Goal: Task Accomplishment & Management: Complete application form

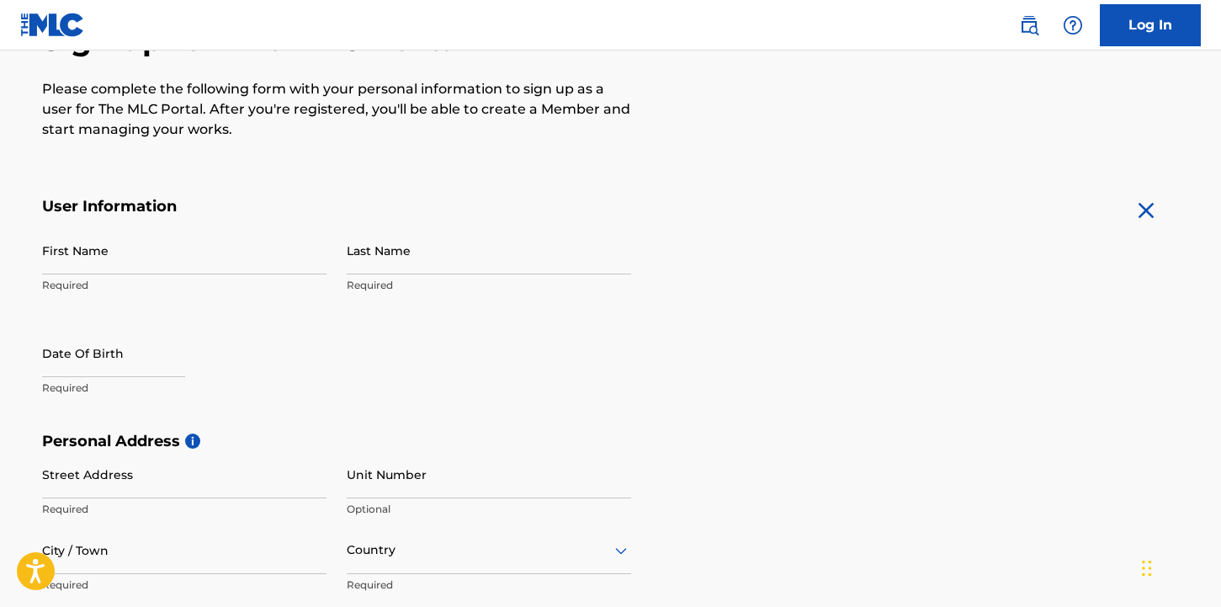
scroll to position [202, 0]
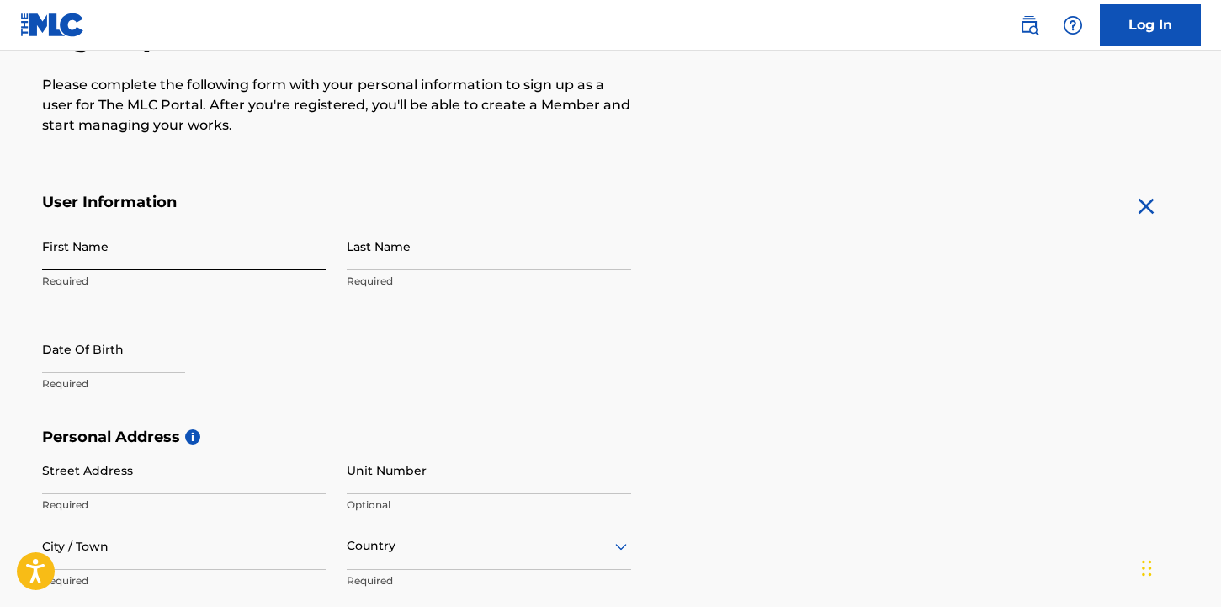
click at [136, 258] on input "First Name" at bounding box center [184, 246] width 284 height 48
type input "[PERSON_NAME]"
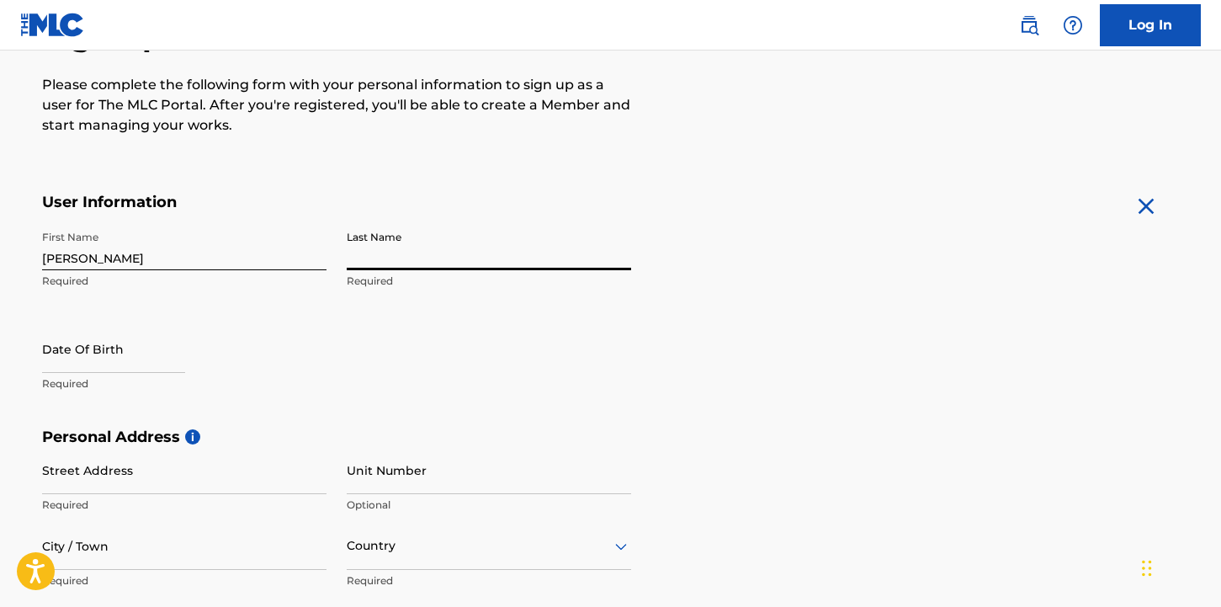
type input "r"
type input "[PERSON_NAME]"
select select "8"
select select "2025"
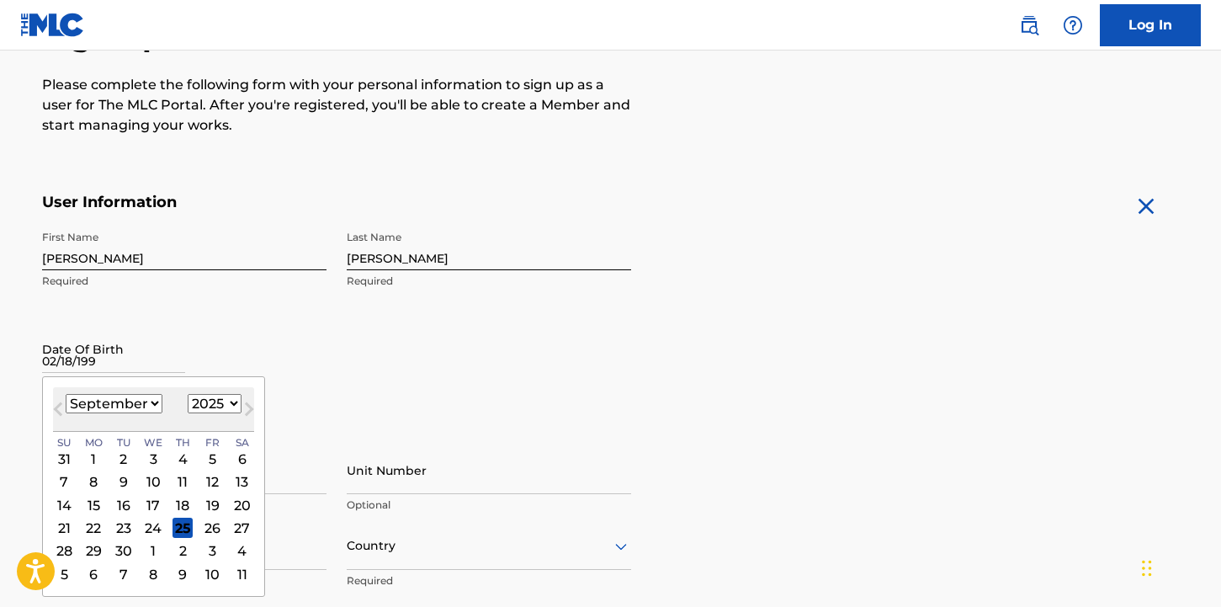
type input "02/18/1991"
click at [386, 380] on div "First Name Tyler Required Last Name Franz Required Date Of Birth 02/18/1991 Pre…" at bounding box center [336, 324] width 589 height 205
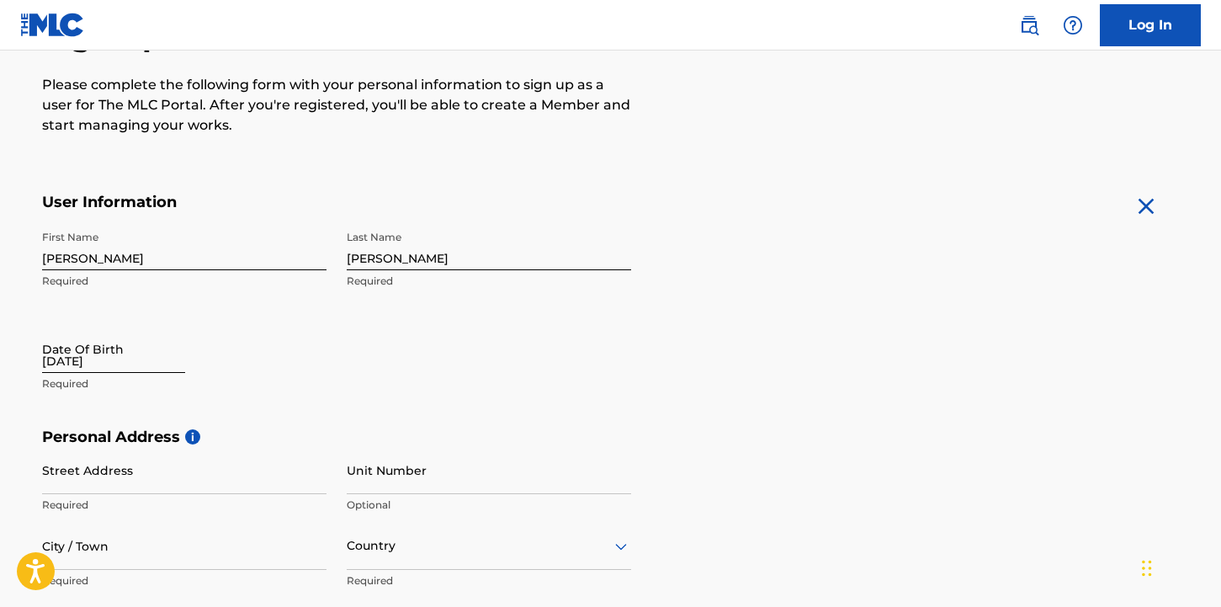
click at [98, 365] on input "02/18/1991" at bounding box center [113, 349] width 143 height 48
select select "8"
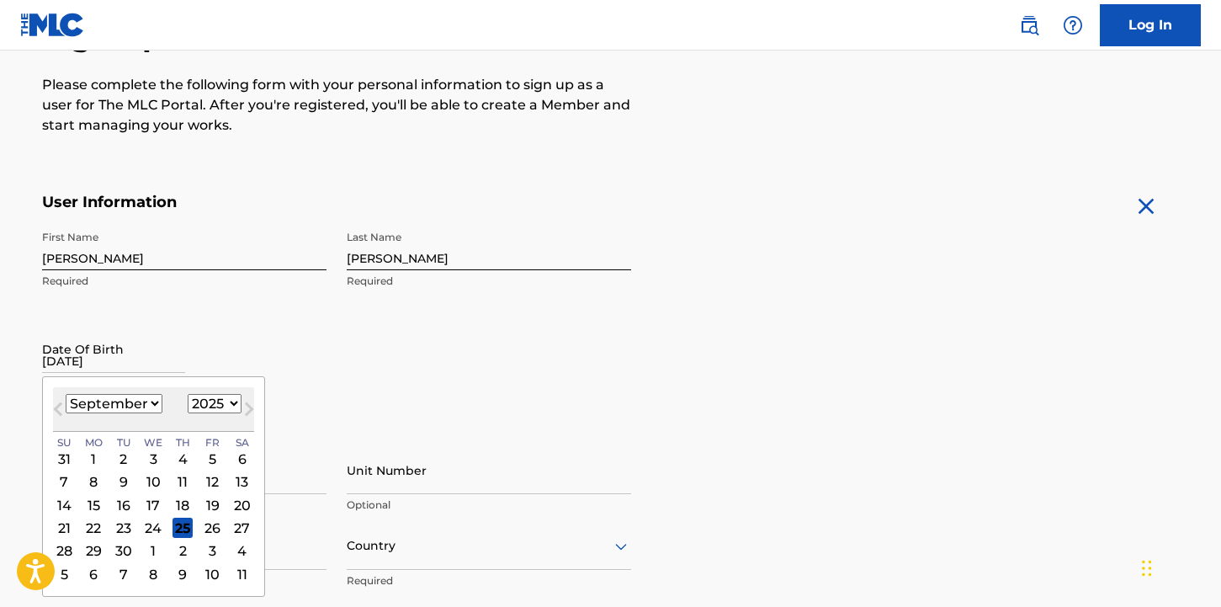
click at [212, 401] on select "1899 1900 1901 1902 1903 1904 1905 1906 1907 1908 1909 1910 1911 1912 1913 1914…" at bounding box center [215, 403] width 54 height 19
select select "1991"
click at [188, 394] on select "1899 1900 1901 1902 1903 1904 1905 1906 1907 1908 1909 1910 1911 1912 1913 1914…" at bounding box center [215, 403] width 54 height 19
click at [139, 401] on select "January February March April May June July August September October November De…" at bounding box center [114, 403] width 97 height 19
select select "1"
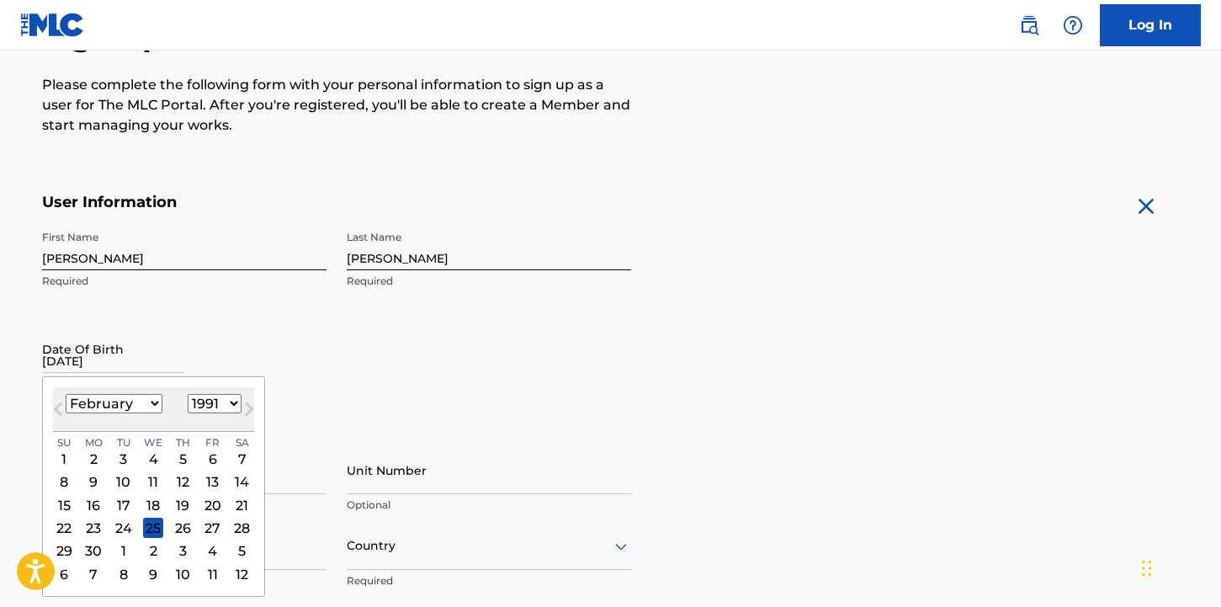
click at [66, 394] on select "January February March April May June July August September October November De…" at bounding box center [114, 403] width 97 height 19
click at [102, 526] on div "18" at bounding box center [93, 528] width 20 height 20
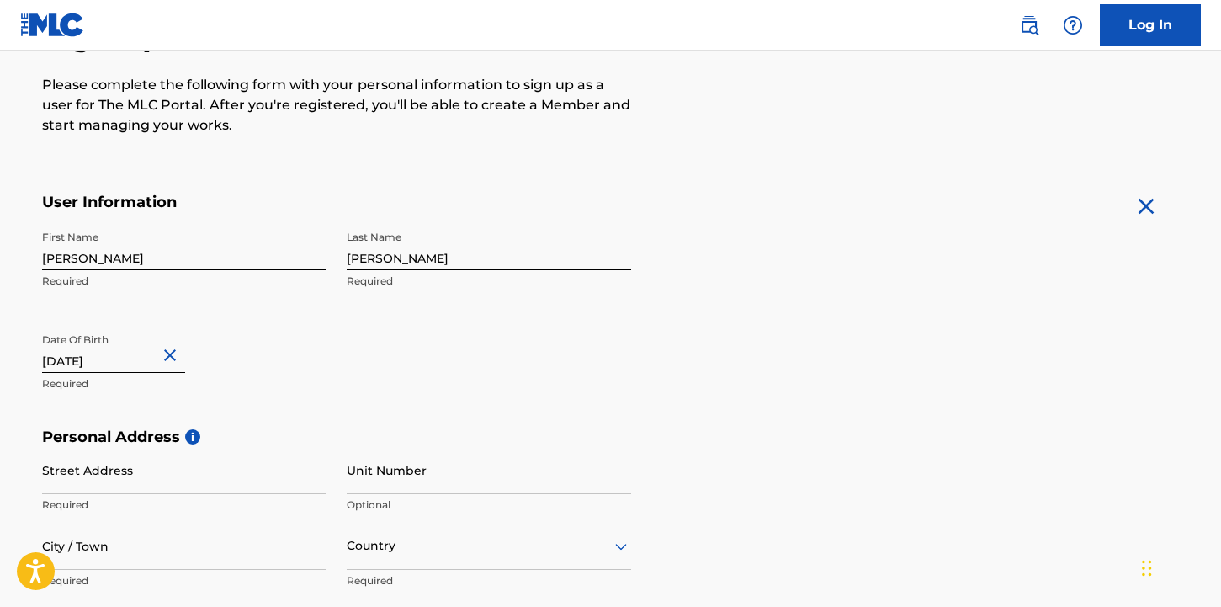
click at [395, 392] on div "First Name Tyler Required Last Name Franz Required Date Of Birth 02/18/1991 Req…" at bounding box center [336, 324] width 589 height 205
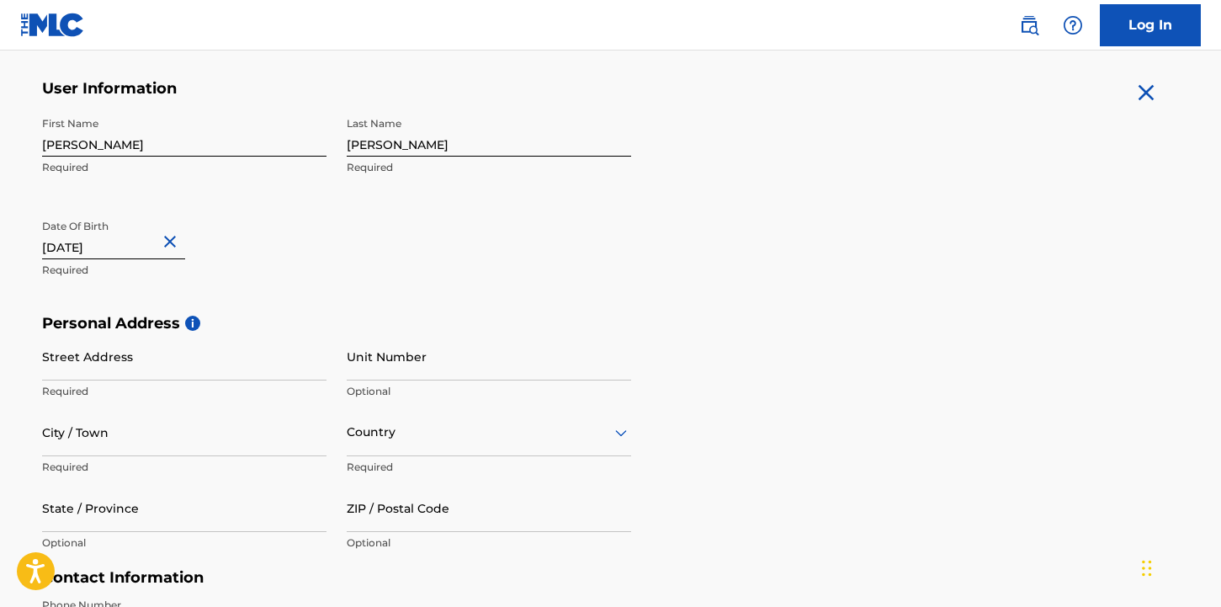
scroll to position [404, 0]
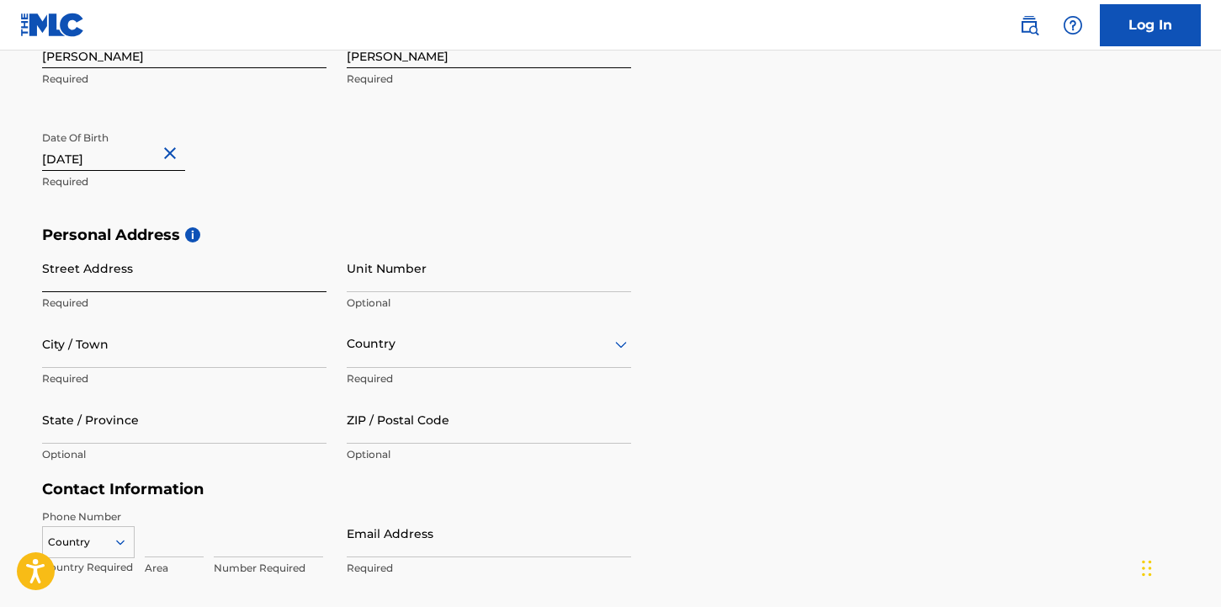
click at [148, 276] on input "Street Address" at bounding box center [184, 268] width 284 height 48
type input "[STREET_ADDRESS]"
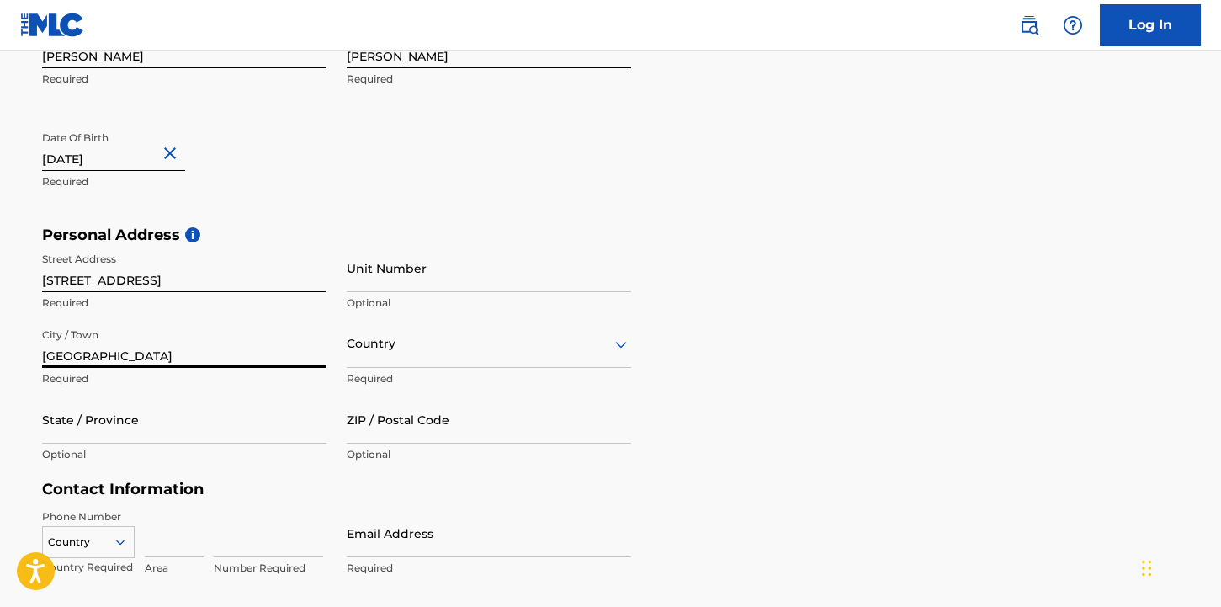
type input "[GEOGRAPHIC_DATA]"
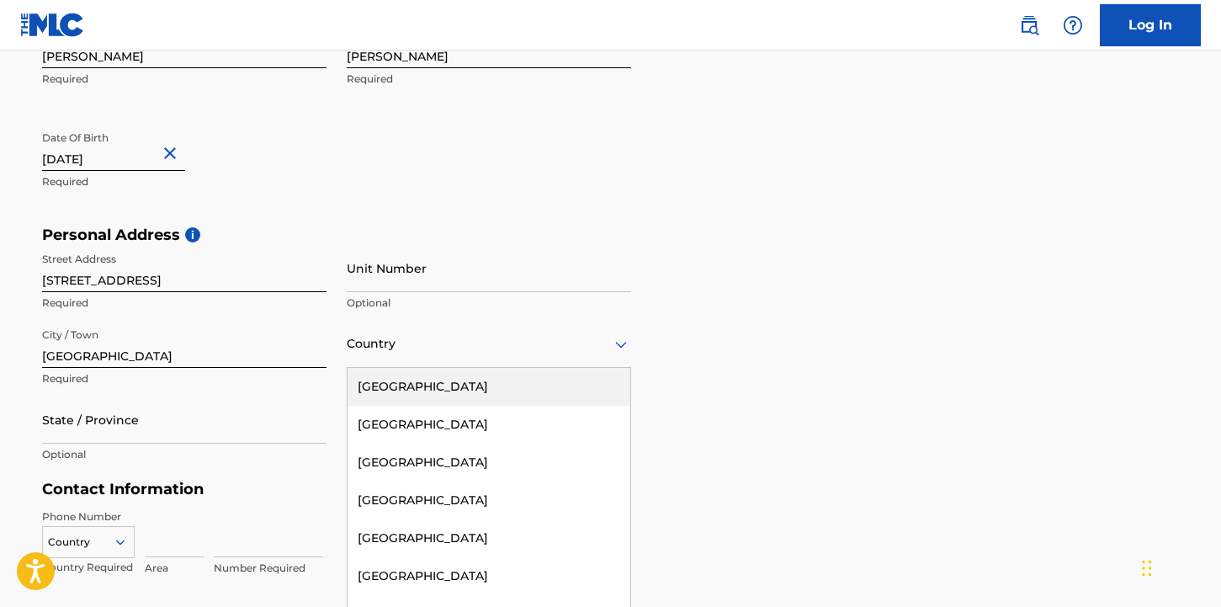
scroll to position [418, 0]
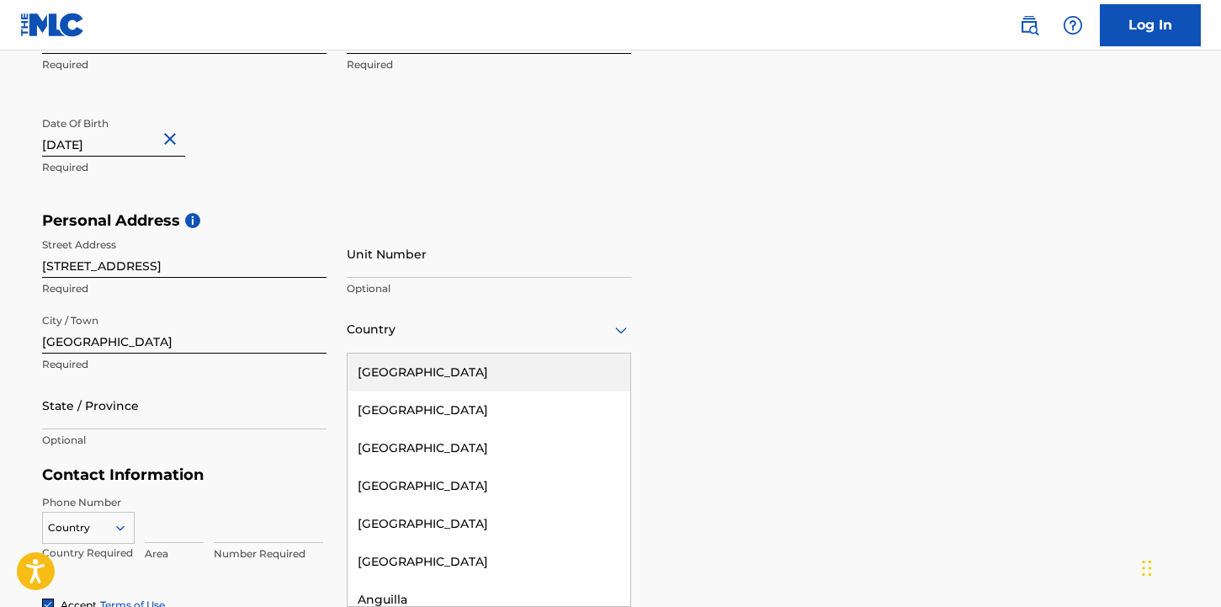
click at [390, 353] on div "United States, 1 of 223. 223 results available. Use Up and Down to choose optio…" at bounding box center [489, 329] width 284 height 48
click at [391, 369] on div "[GEOGRAPHIC_DATA]" at bounding box center [489, 372] width 283 height 38
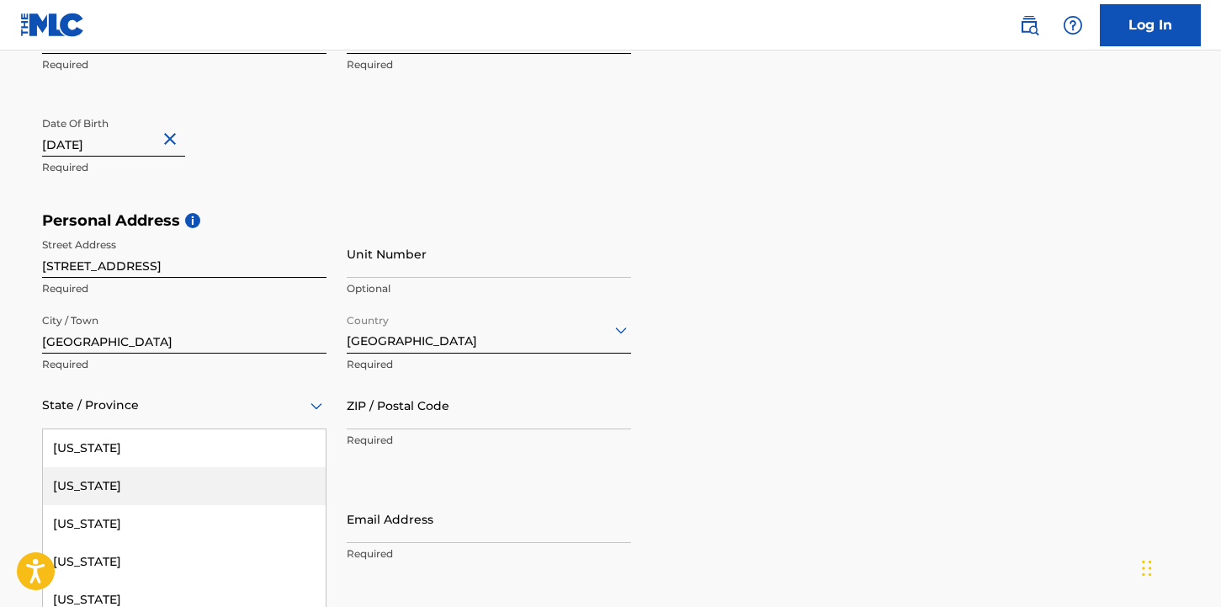
scroll to position [494, 0]
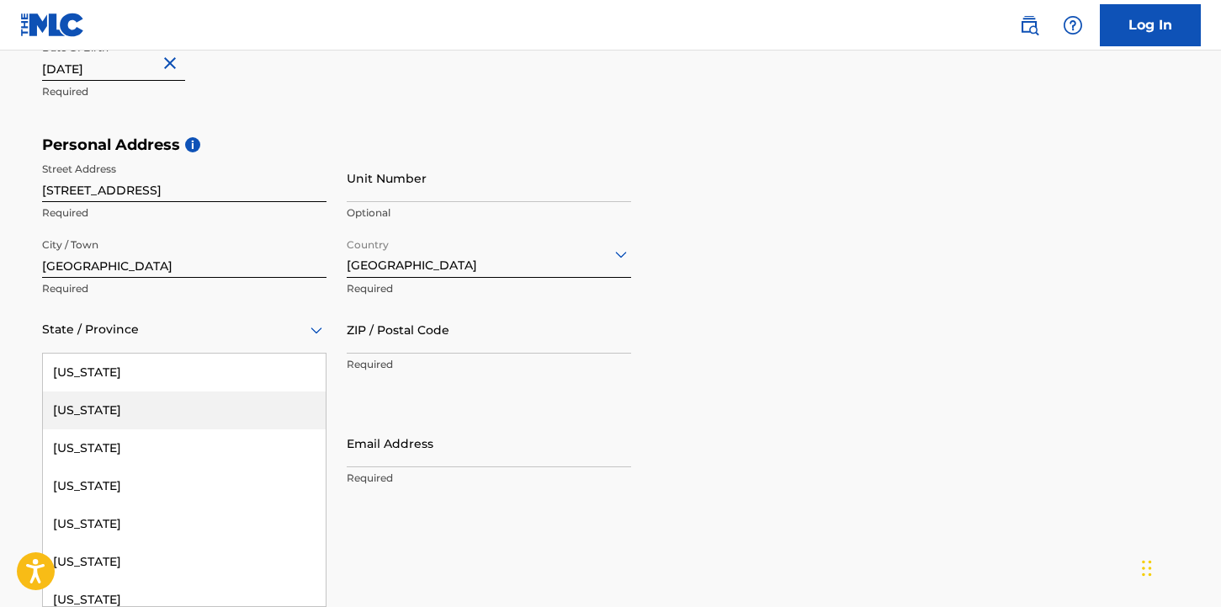
click at [170, 353] on div "Alaska, 2 of 57. 57 results available. Use Up and Down to choose options, press…" at bounding box center [184, 329] width 284 height 48
type input "f"
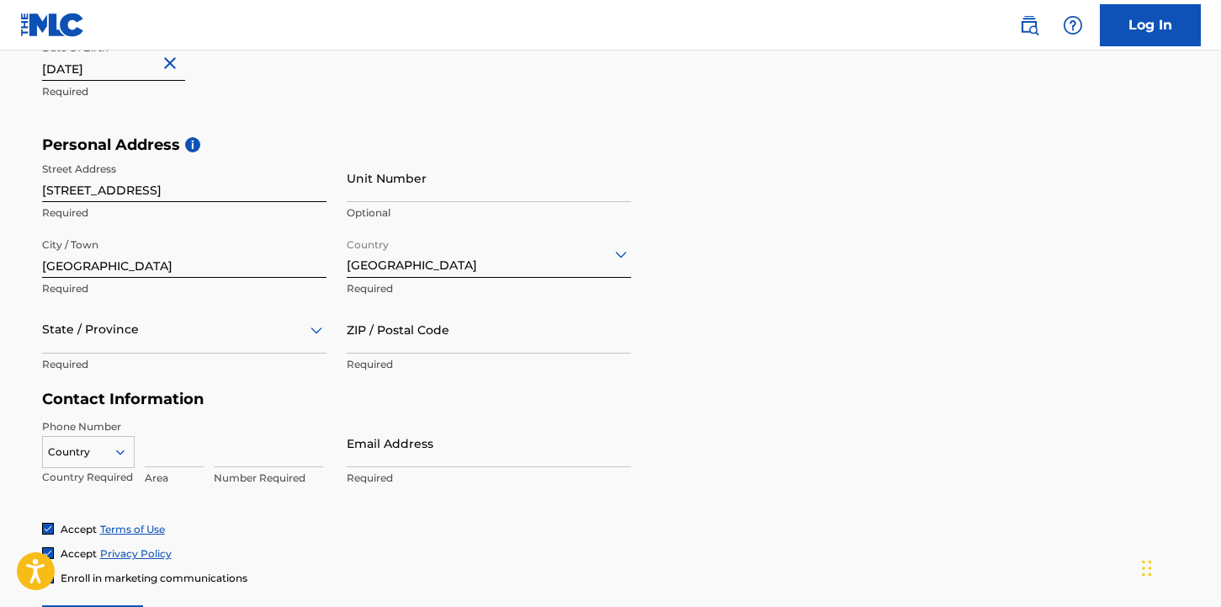
click at [245, 307] on div "State / Province" at bounding box center [184, 329] width 284 height 48
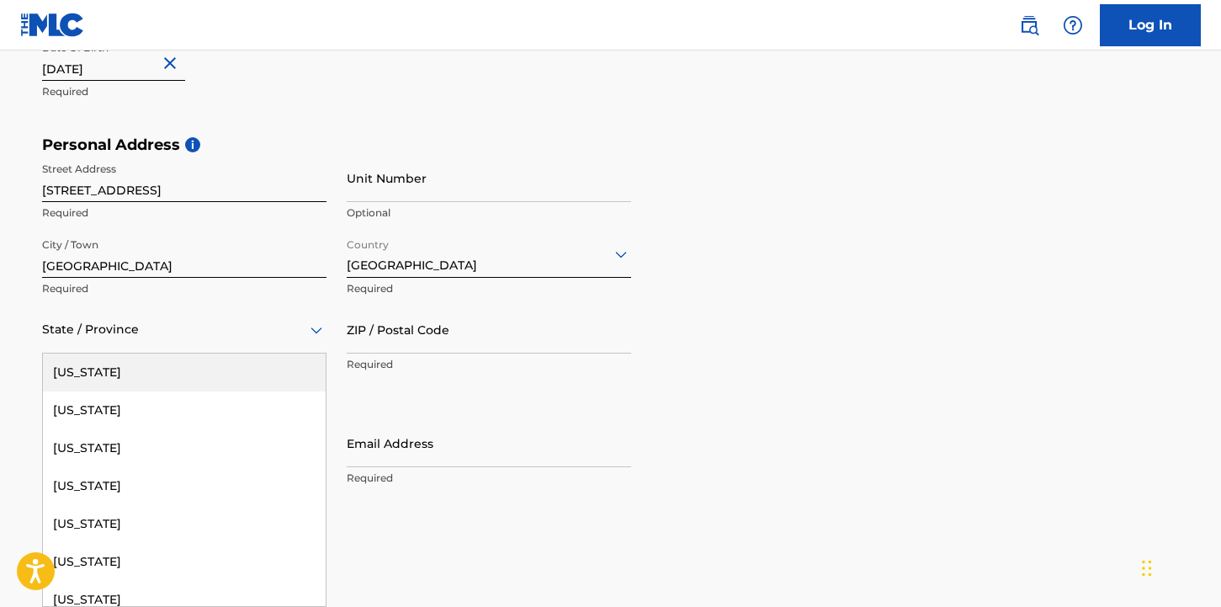
click at [247, 314] on div "State / Province" at bounding box center [184, 329] width 284 height 48
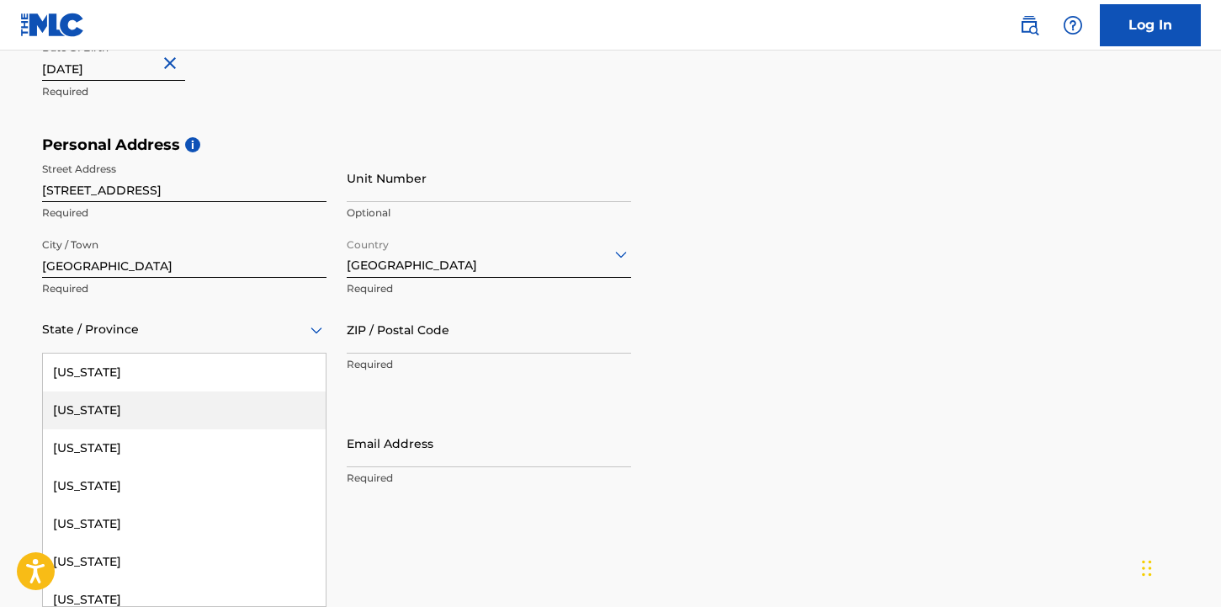
type input "f"
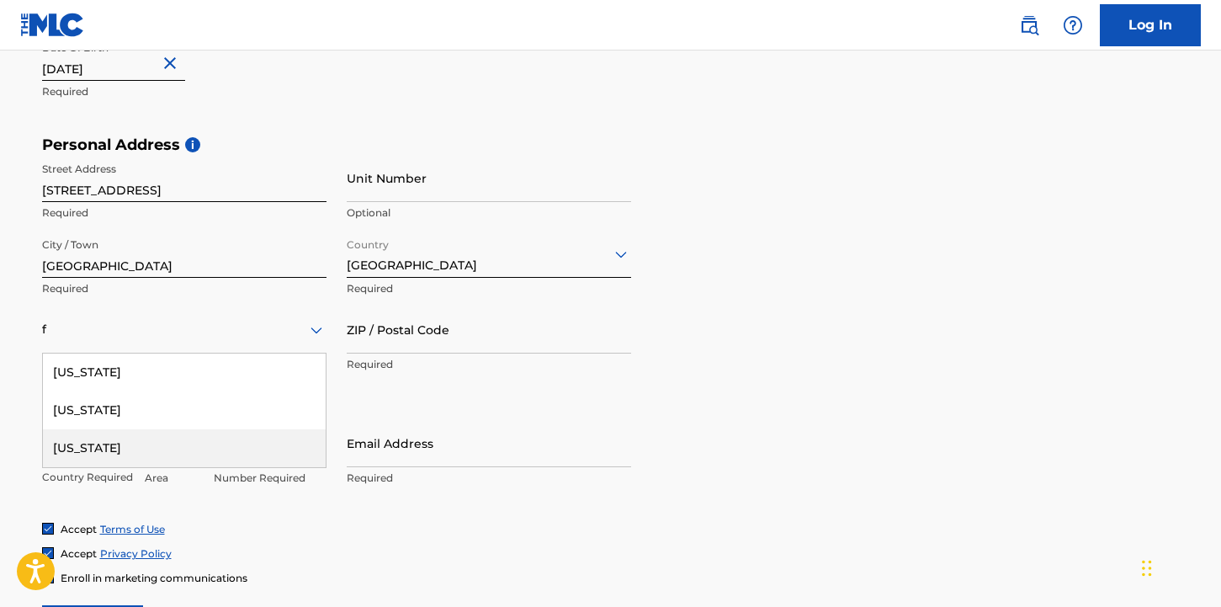
click at [261, 445] on div "[US_STATE]" at bounding box center [184, 448] width 283 height 38
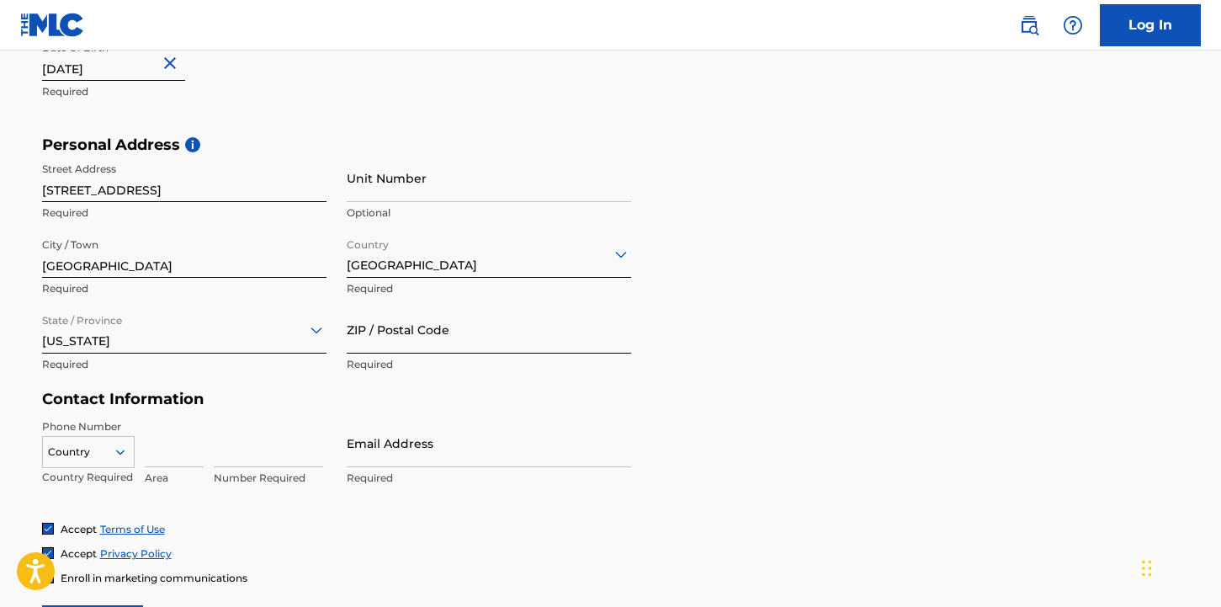
click at [499, 347] on input "ZIP / Postal Code" at bounding box center [489, 329] width 284 height 48
type input "33606"
click at [236, 427] on input at bounding box center [268, 443] width 109 height 48
click at [159, 454] on input at bounding box center [174, 443] width 59 height 48
click at [98, 449] on div "Country" at bounding box center [88, 448] width 93 height 25
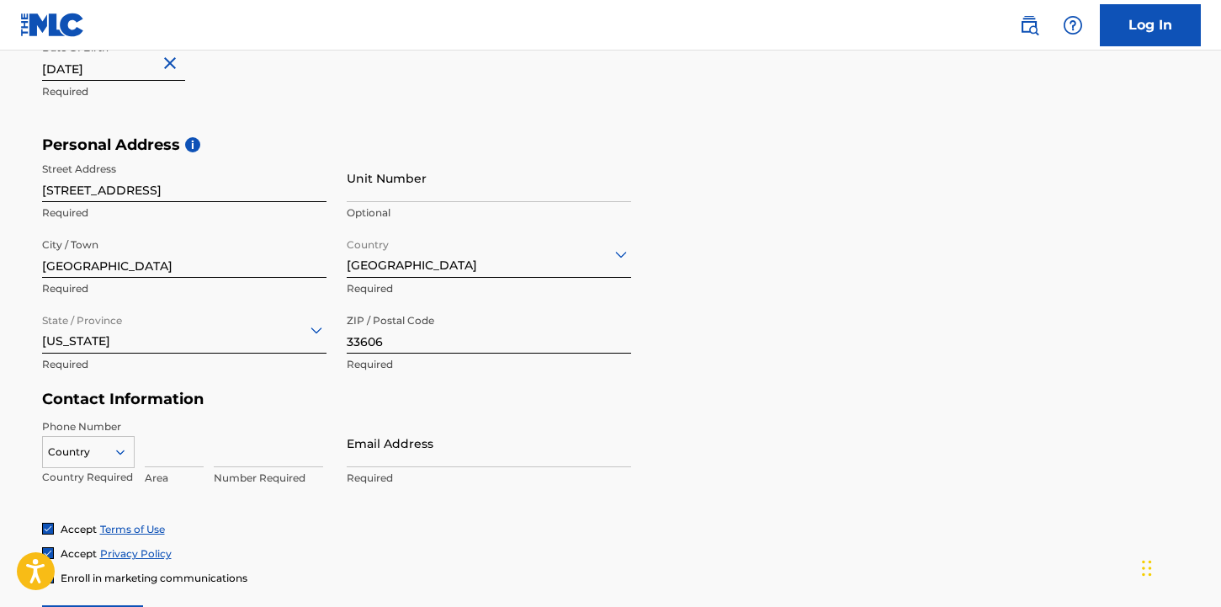
scroll to position [602, 0]
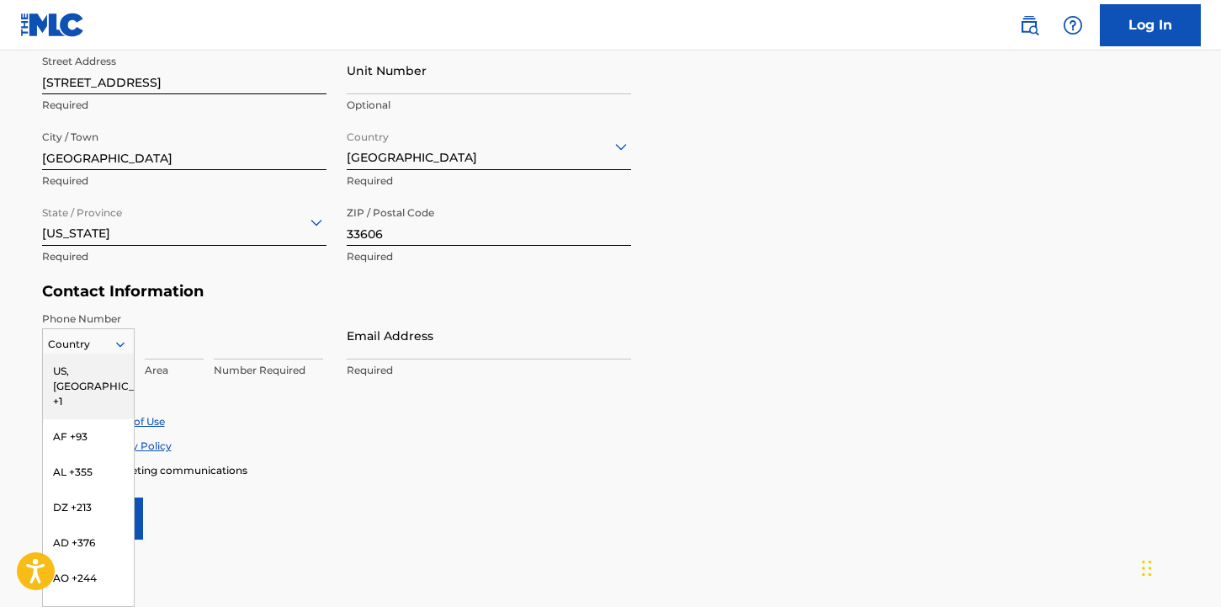
click at [88, 367] on div "US, [GEOGRAPHIC_DATA] +1" at bounding box center [88, 386] width 91 height 66
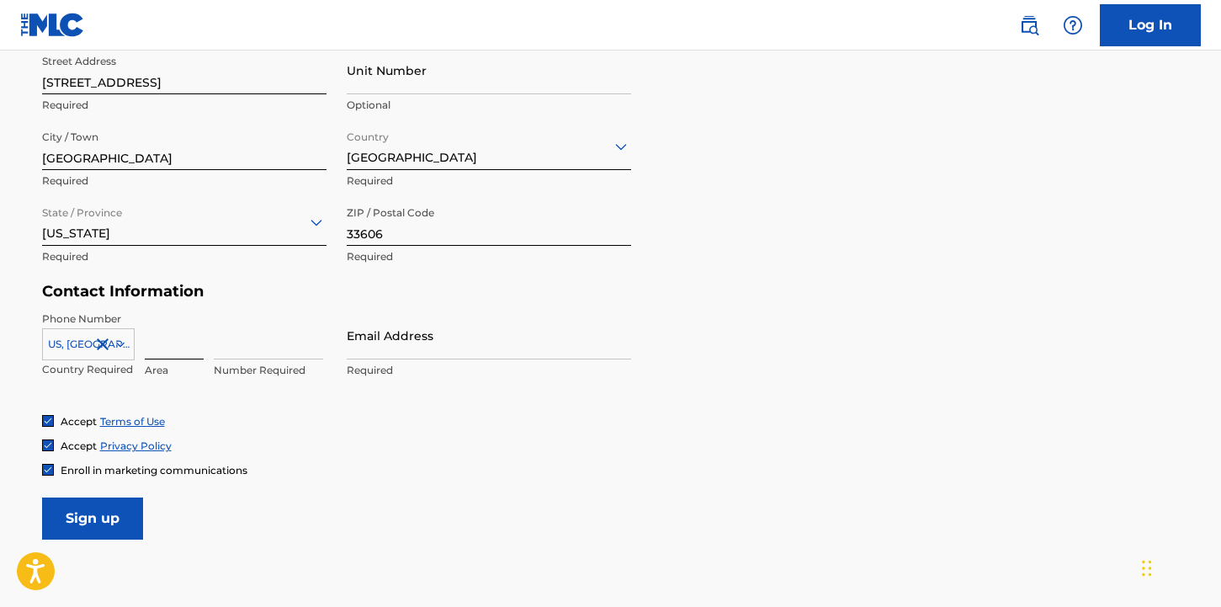
click at [168, 336] on input at bounding box center [174, 335] width 59 height 48
type input "804"
type input "5148380"
click at [397, 341] on input "Email Address" at bounding box center [489, 335] width 284 height 48
type input "[EMAIL_ADDRESS][DOMAIN_NAME]"
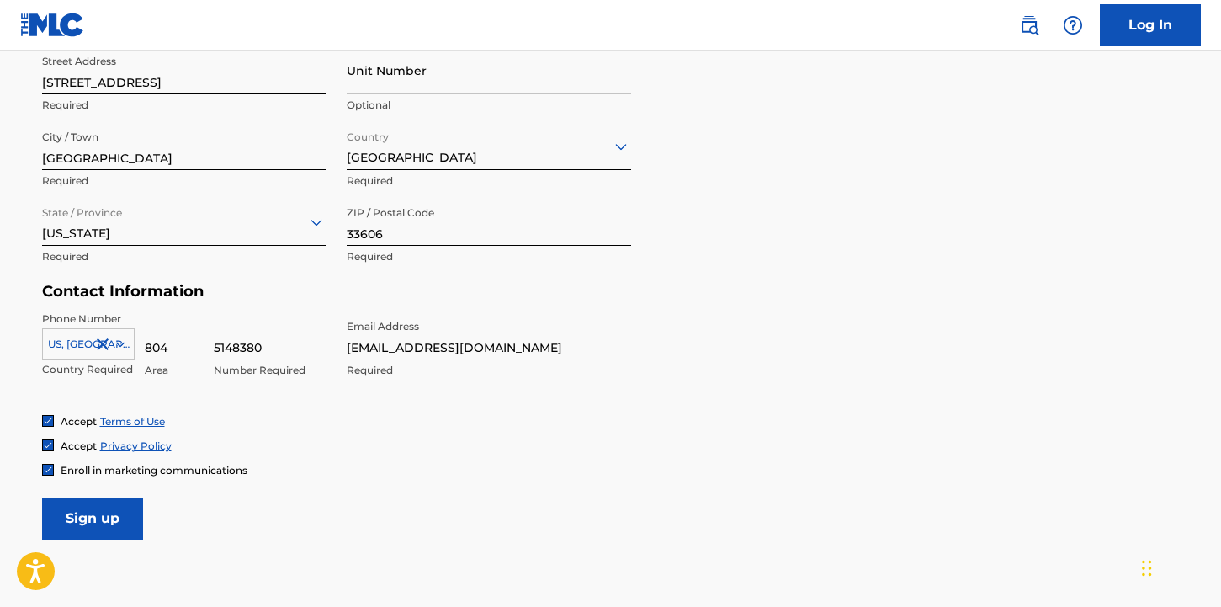
click at [314, 495] on form "User Information First Name Tyler Required Last Name Franz Required Date Of Bir…" at bounding box center [611, 166] width 1138 height 746
click at [48, 470] on img at bounding box center [48, 470] width 10 height 10
click at [74, 501] on input "Sign up" at bounding box center [92, 518] width 101 height 42
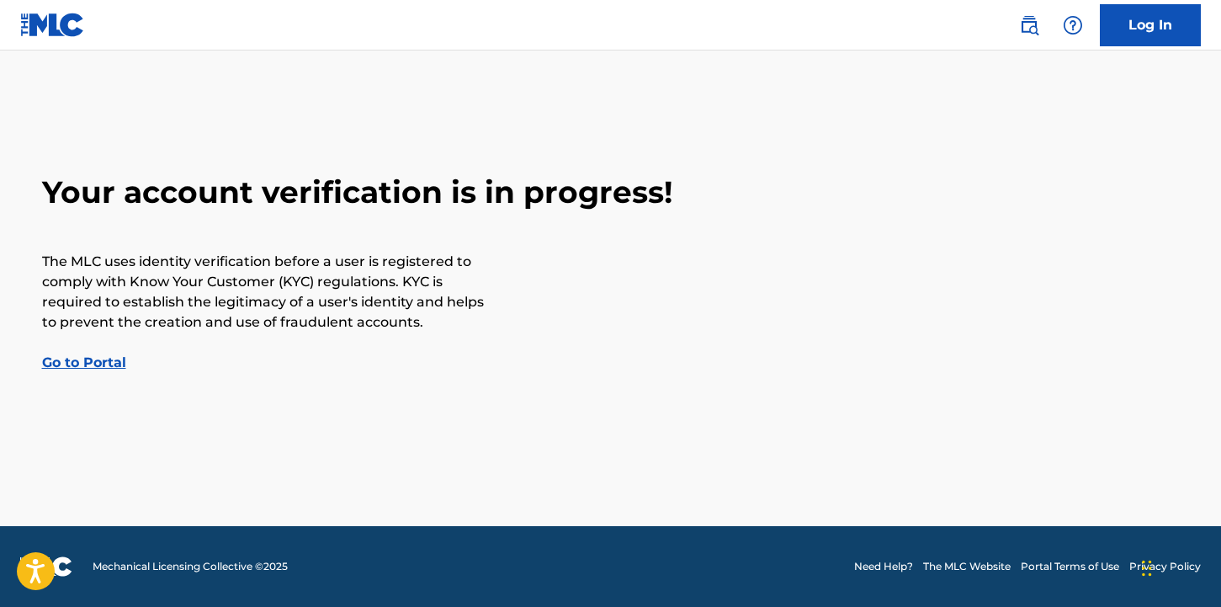
click at [94, 358] on link "Go to Portal" at bounding box center [84, 362] width 84 height 16
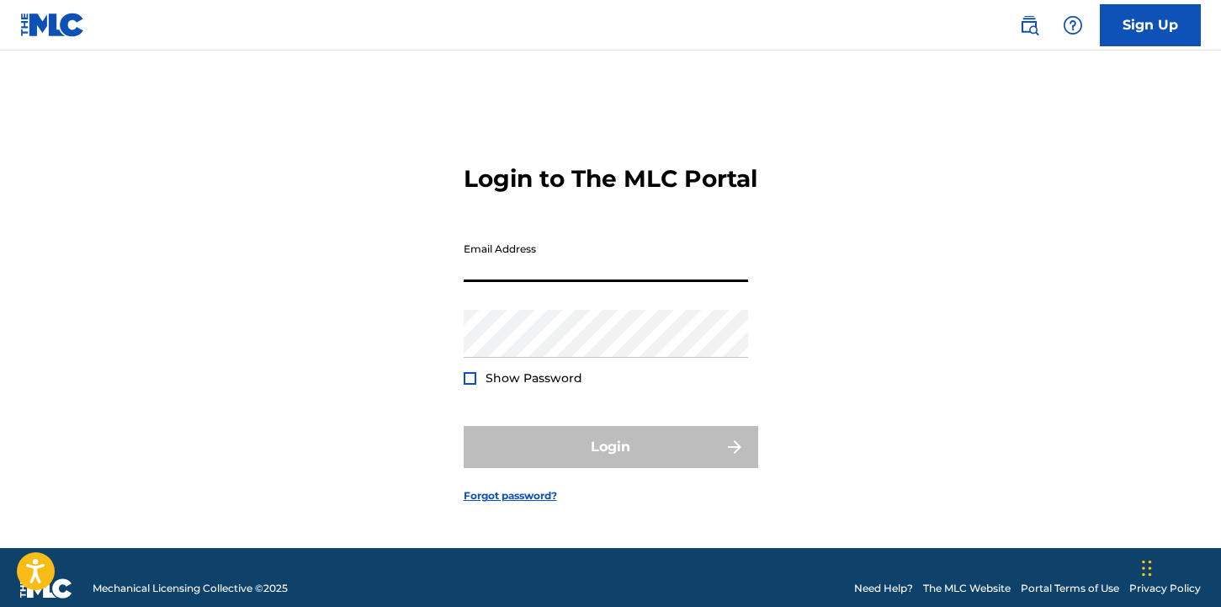
click at [517, 282] on input "Email Address" at bounding box center [606, 258] width 284 height 48
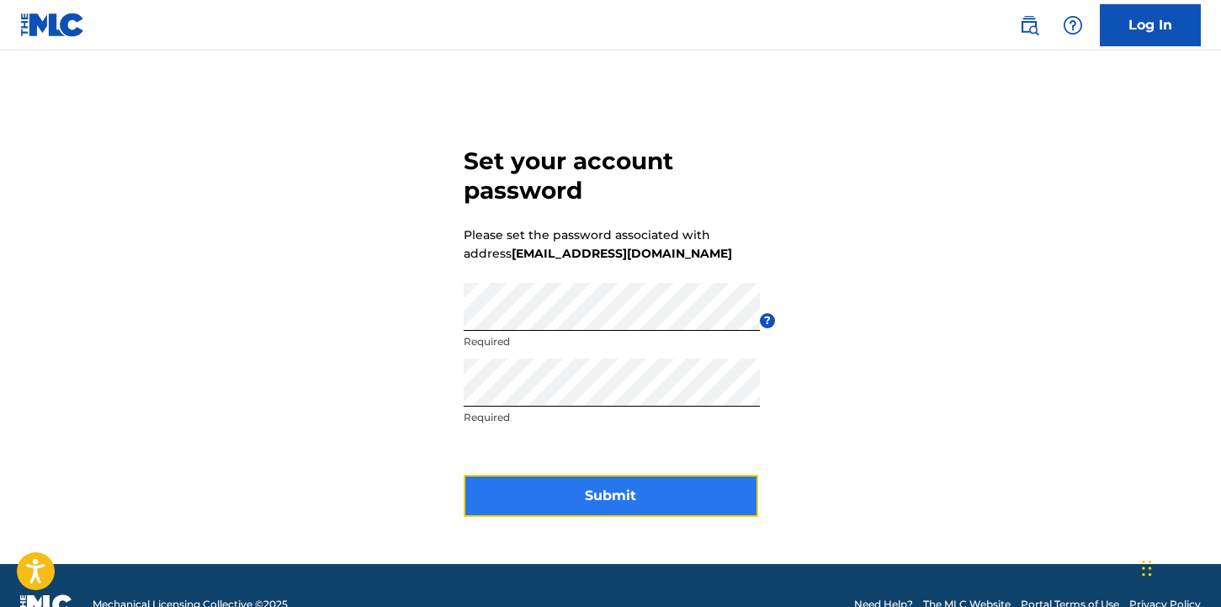
click at [645, 477] on button "Submit" at bounding box center [611, 496] width 295 height 42
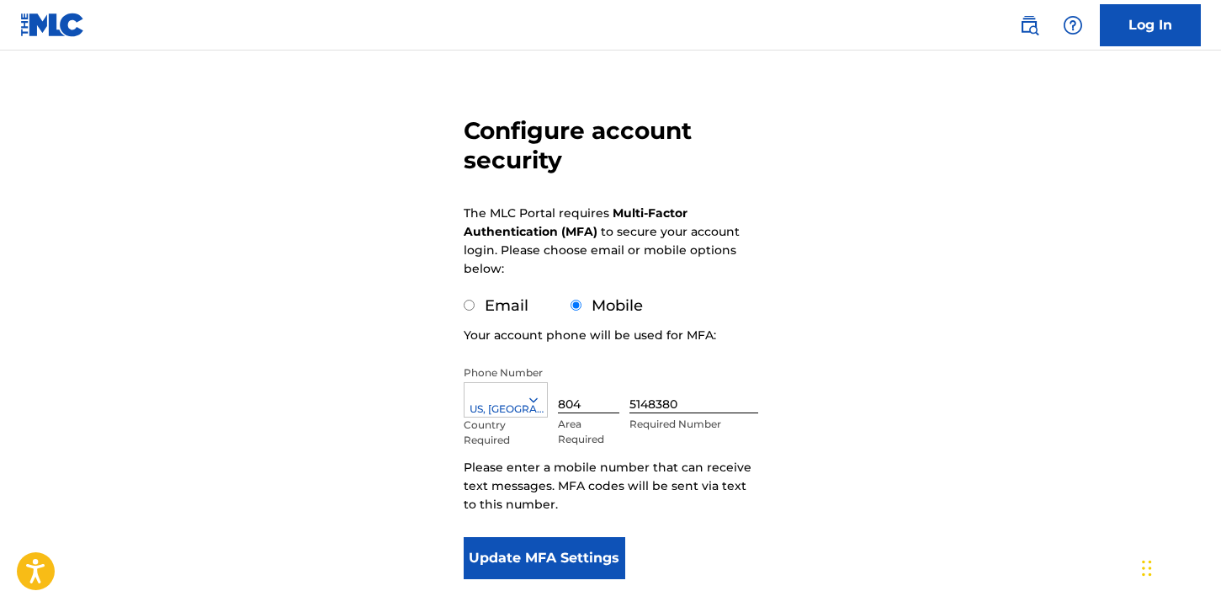
scroll to position [202, 0]
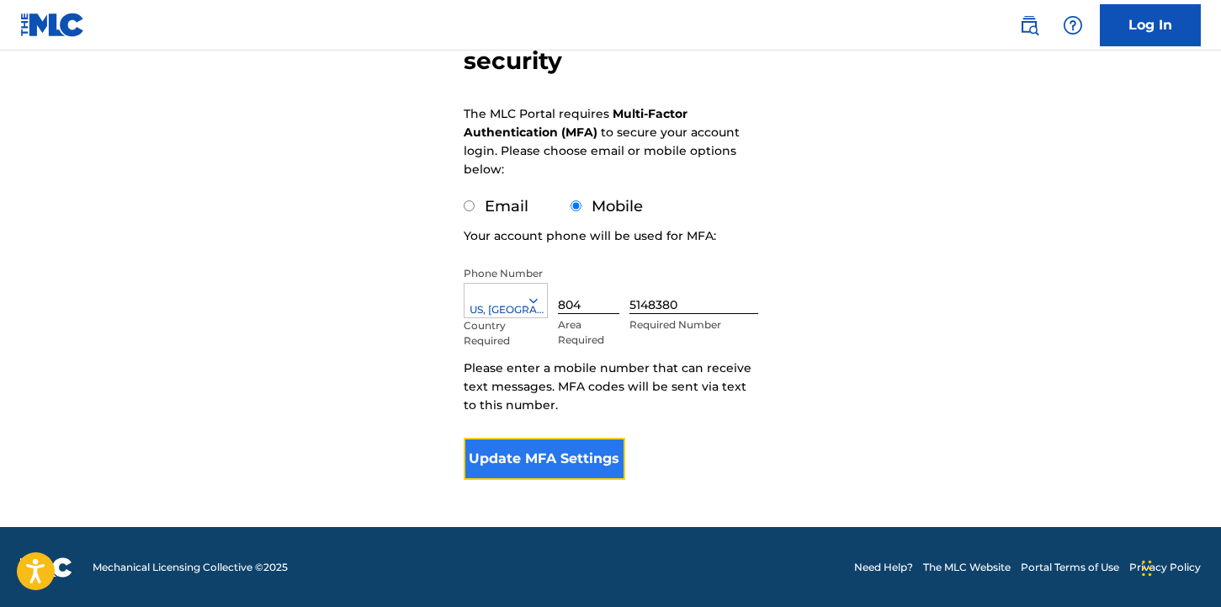
click at [594, 452] on button "Update MFA Settings" at bounding box center [545, 459] width 162 height 42
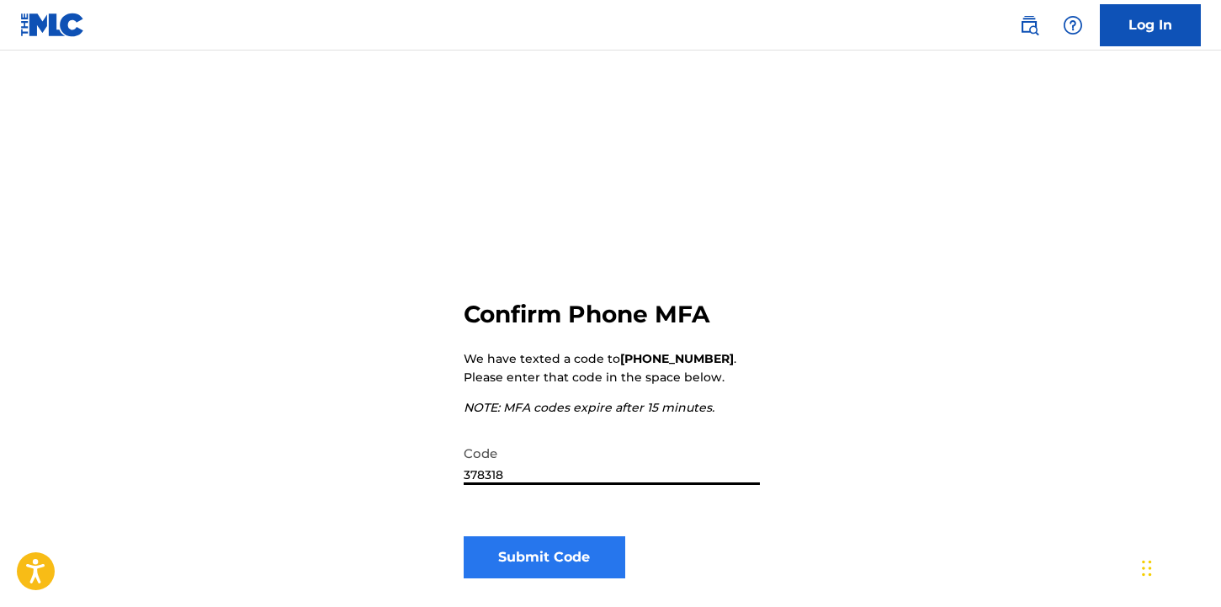
type input "378318"
click at [581, 561] on button "Submit Code" at bounding box center [545, 557] width 162 height 42
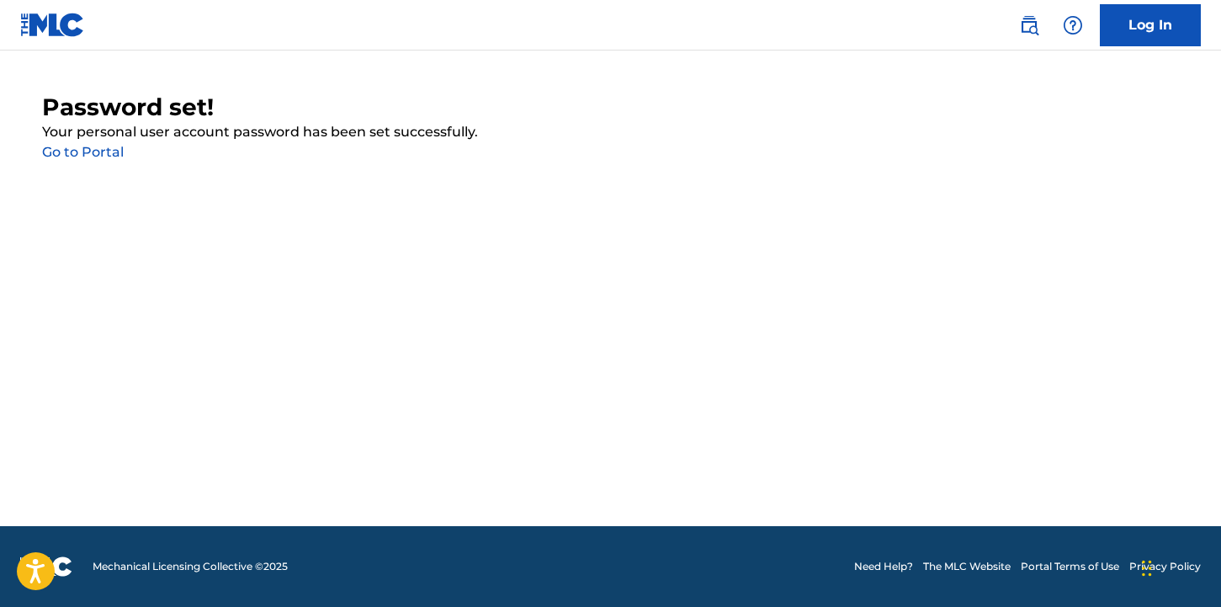
click at [101, 159] on link "Go to Portal" at bounding box center [83, 152] width 82 height 16
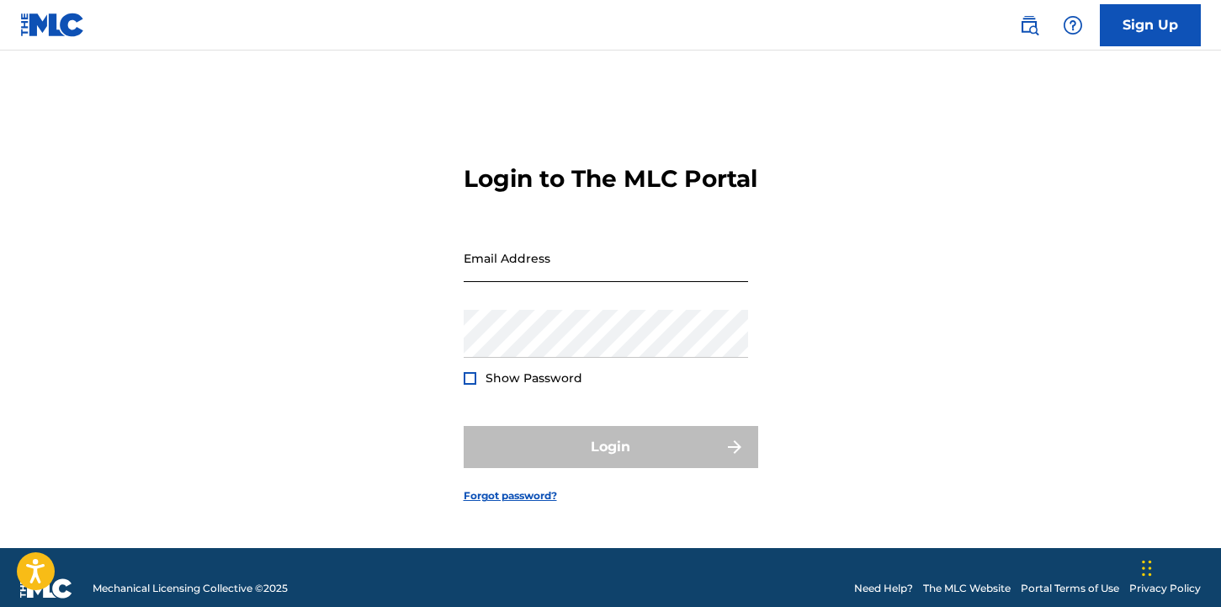
click at [549, 280] on input "Email Address" at bounding box center [606, 258] width 284 height 48
drag, startPoint x: 538, startPoint y: 255, endPoint x: 534, endPoint y: 284, distance: 29.6
click at [537, 255] on input "Email Address" at bounding box center [606, 258] width 284 height 48
click at [528, 282] on input "Email Address" at bounding box center [606, 258] width 284 height 48
type input "[EMAIL_ADDRESS][DOMAIN_NAME]"
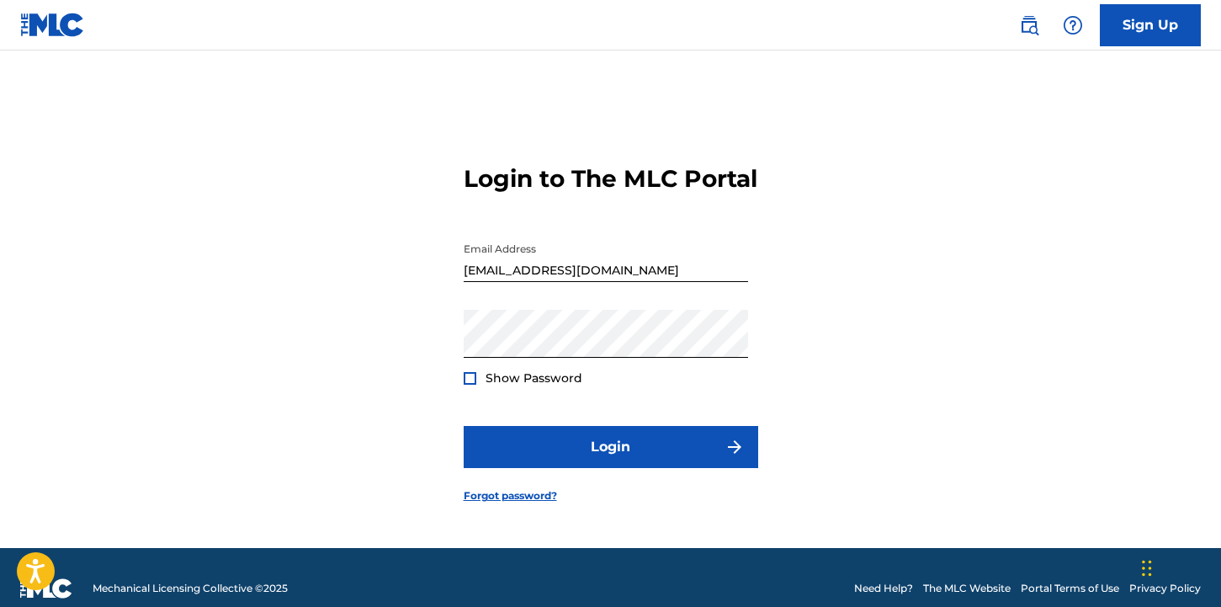
drag, startPoint x: 383, startPoint y: 326, endPoint x: 503, endPoint y: 427, distance: 157.6
click at [384, 326] on div "Login to The MLC Portal Email Address [EMAIL_ADDRESS][DOMAIN_NAME] Password Sho…" at bounding box center [611, 320] width 1178 height 455
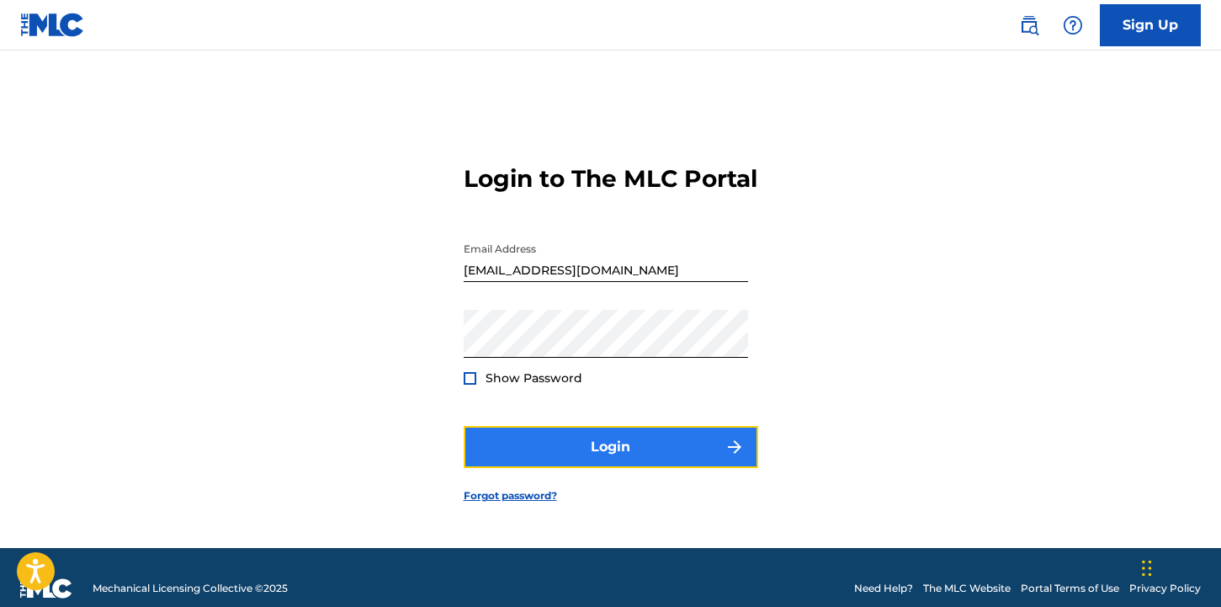
click at [555, 465] on button "Login" at bounding box center [611, 447] width 295 height 42
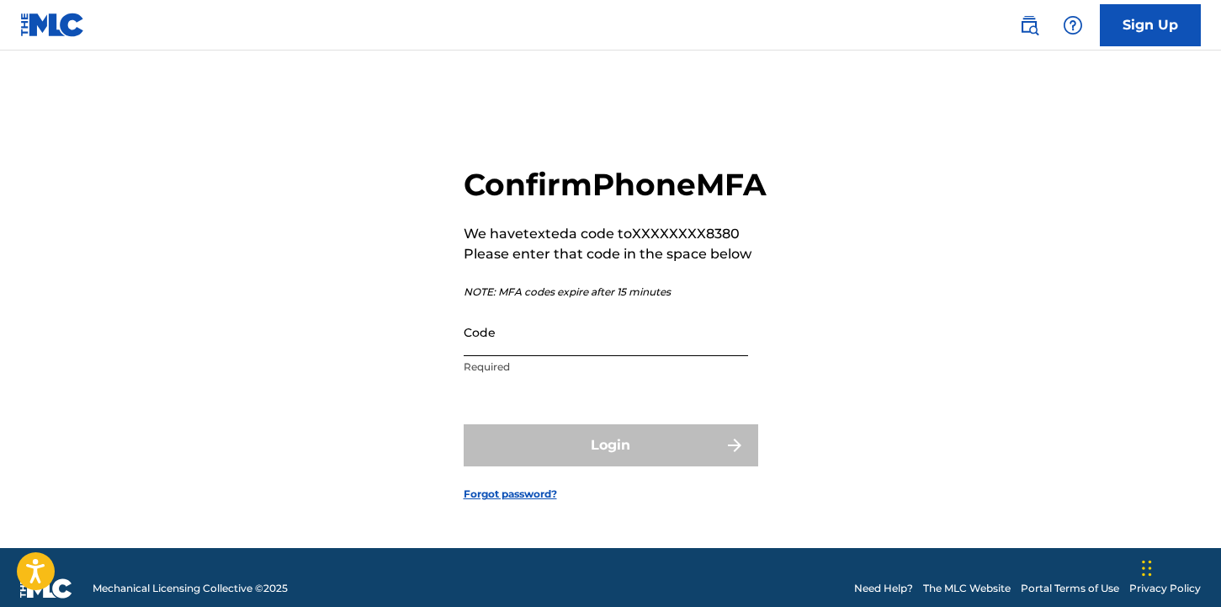
click at [555, 356] on input "Code" at bounding box center [606, 332] width 284 height 48
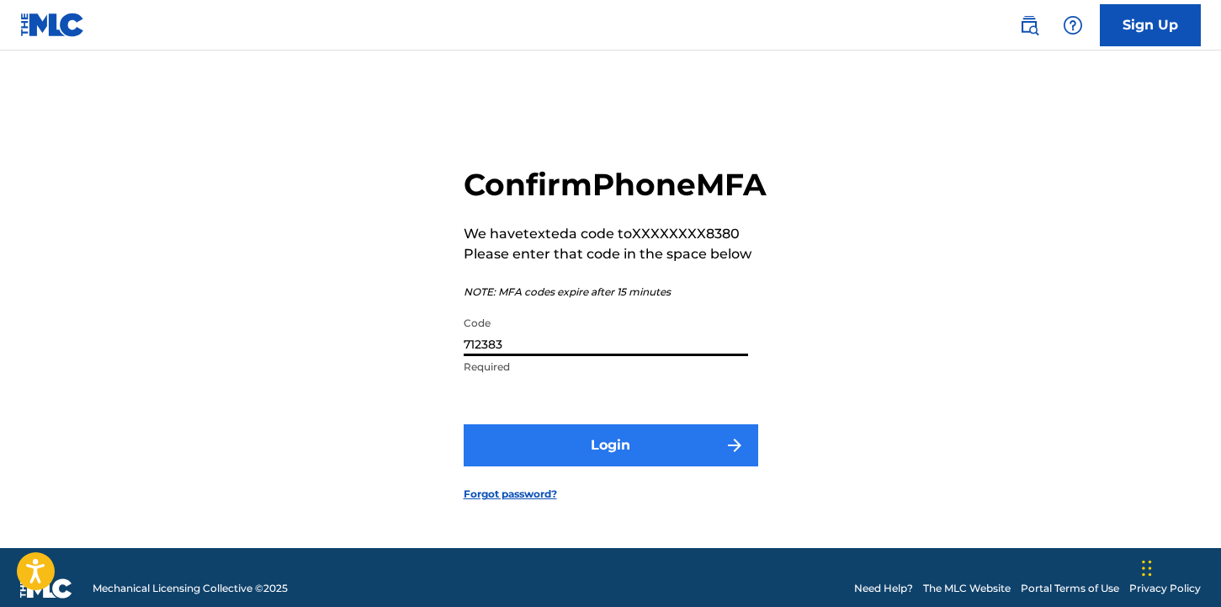
type input "712383"
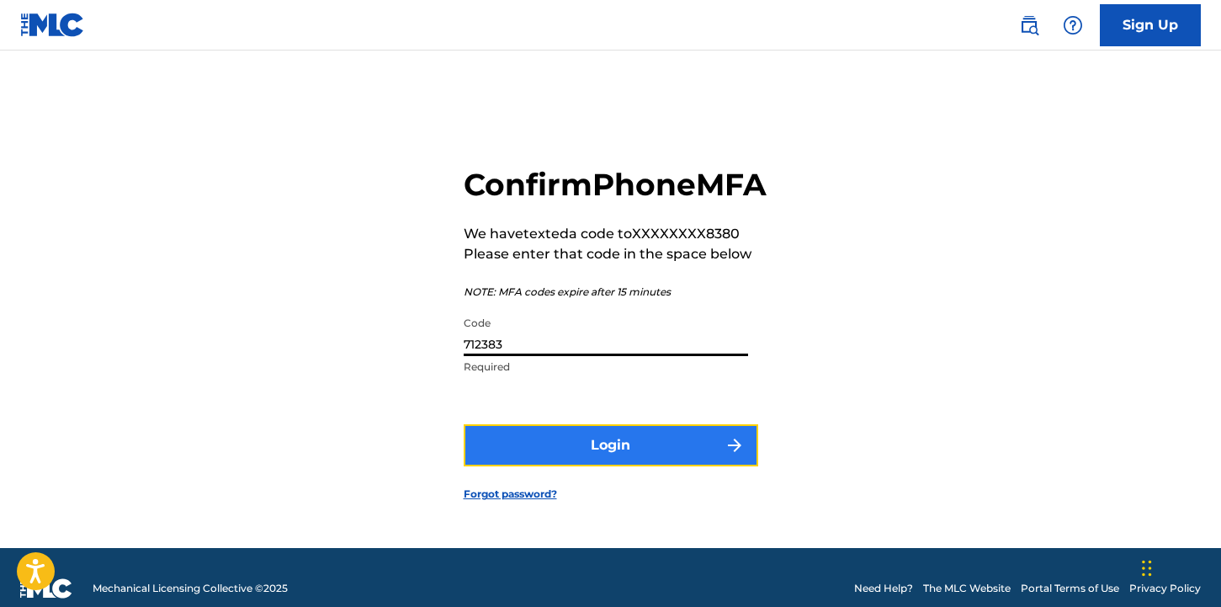
click at [611, 455] on button "Login" at bounding box center [611, 445] width 295 height 42
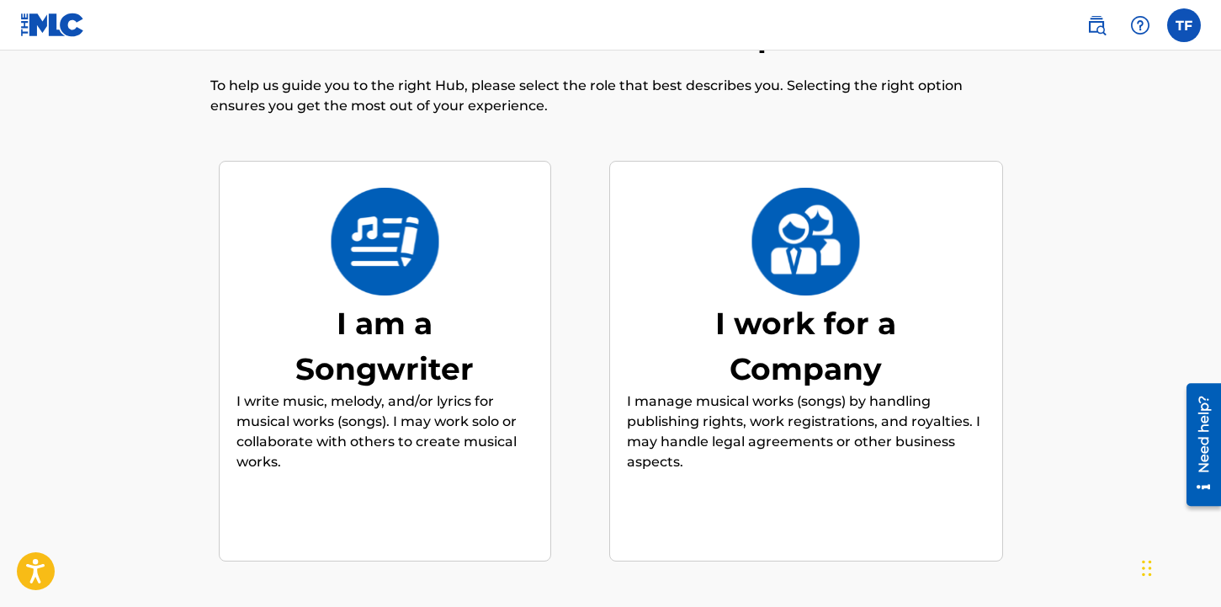
click at [445, 364] on div "I am a Songwriter" at bounding box center [384, 345] width 252 height 91
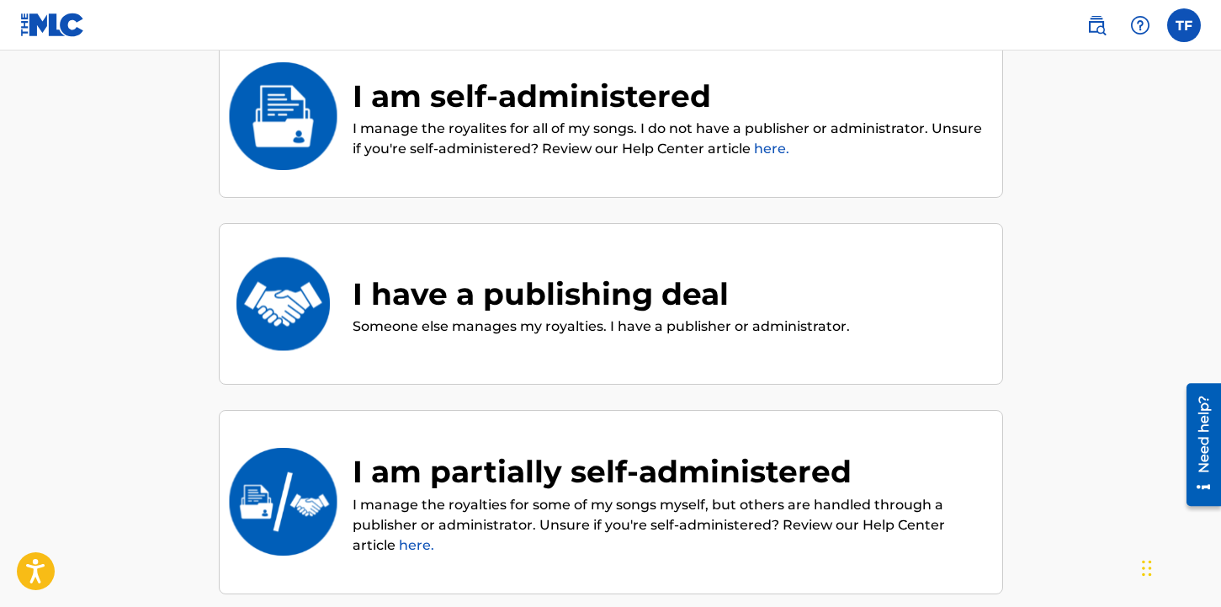
scroll to position [303, 0]
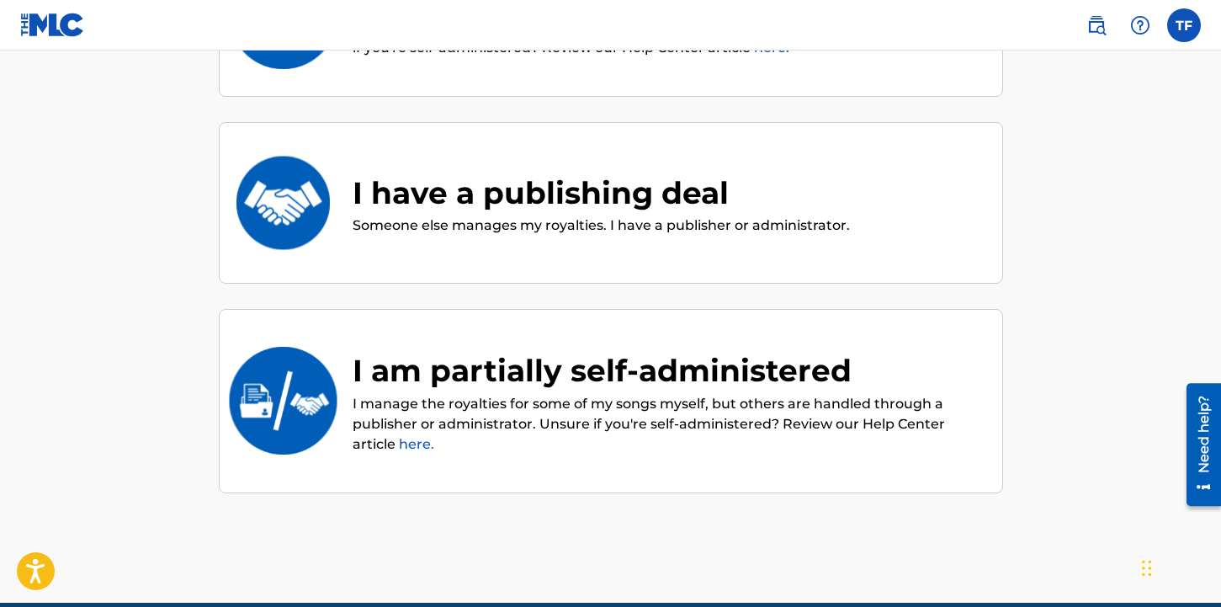
click at [411, 443] on link "here." at bounding box center [416, 444] width 35 height 16
click at [687, 367] on div "I am partially self-administered" at bounding box center [669, 370] width 633 height 45
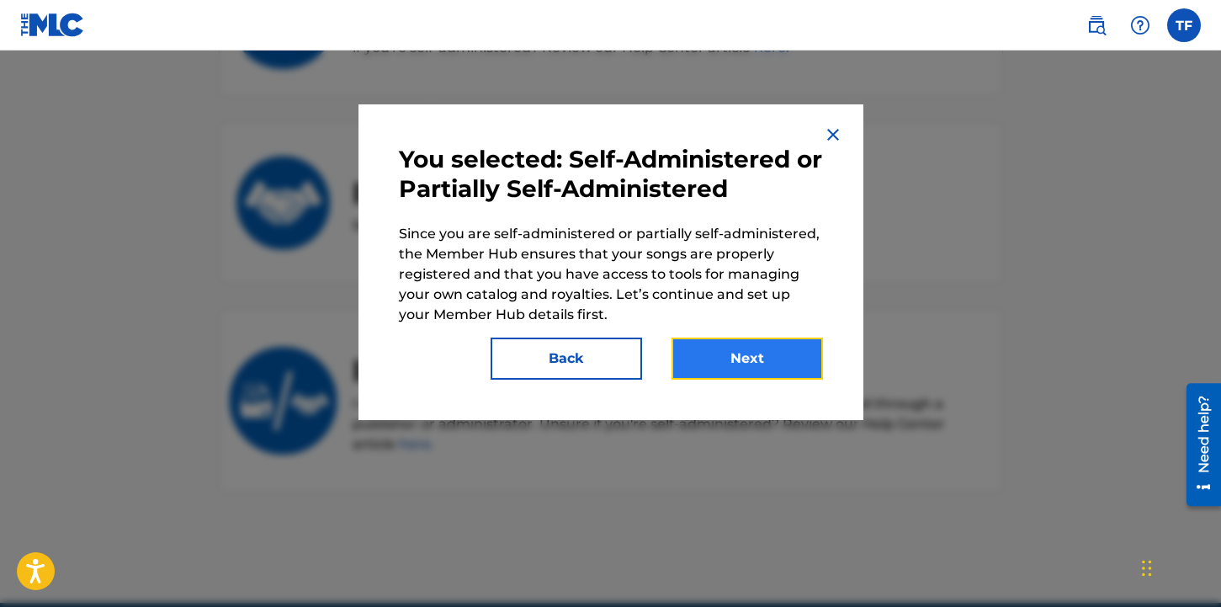
click at [707, 364] on button "Next" at bounding box center [747, 358] width 151 height 42
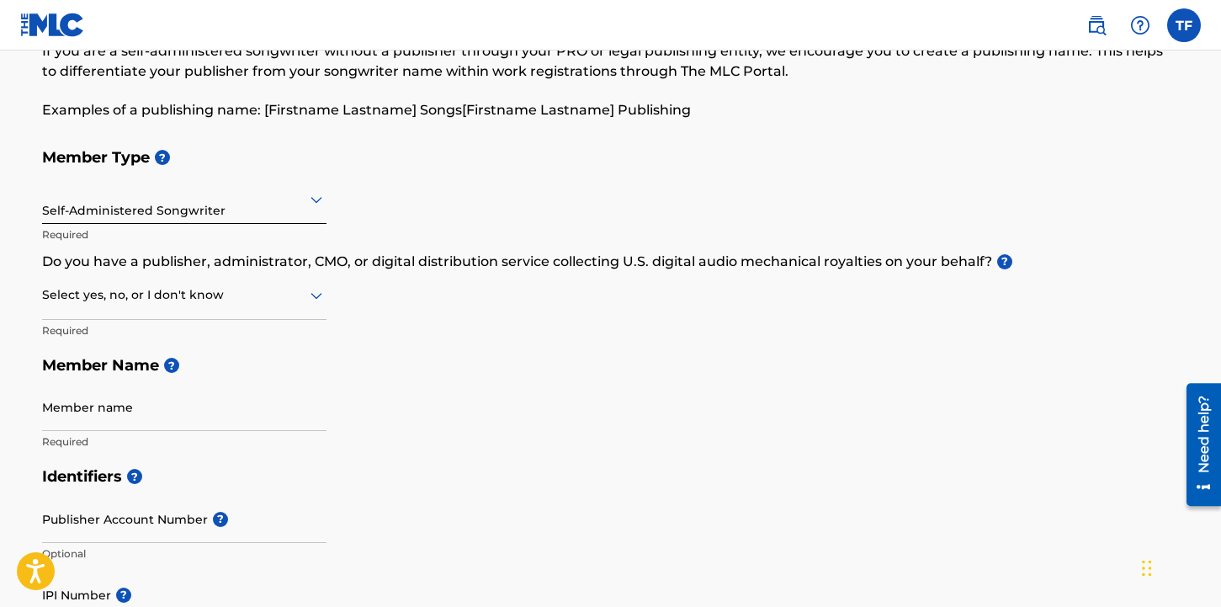
scroll to position [202, 0]
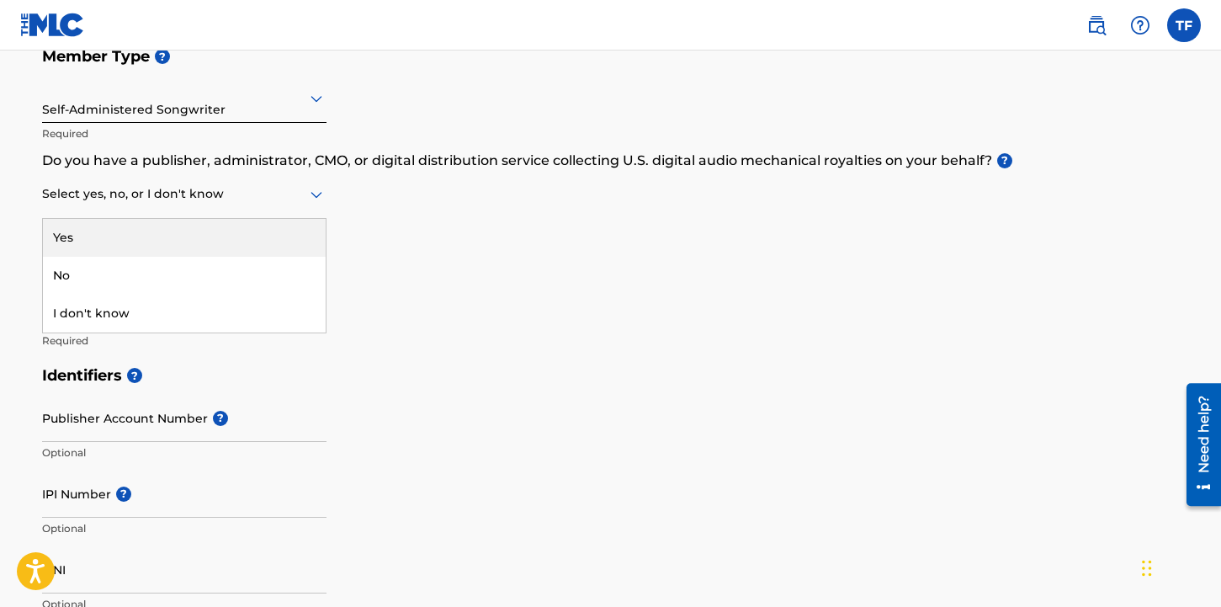
click at [247, 200] on div at bounding box center [184, 193] width 284 height 21
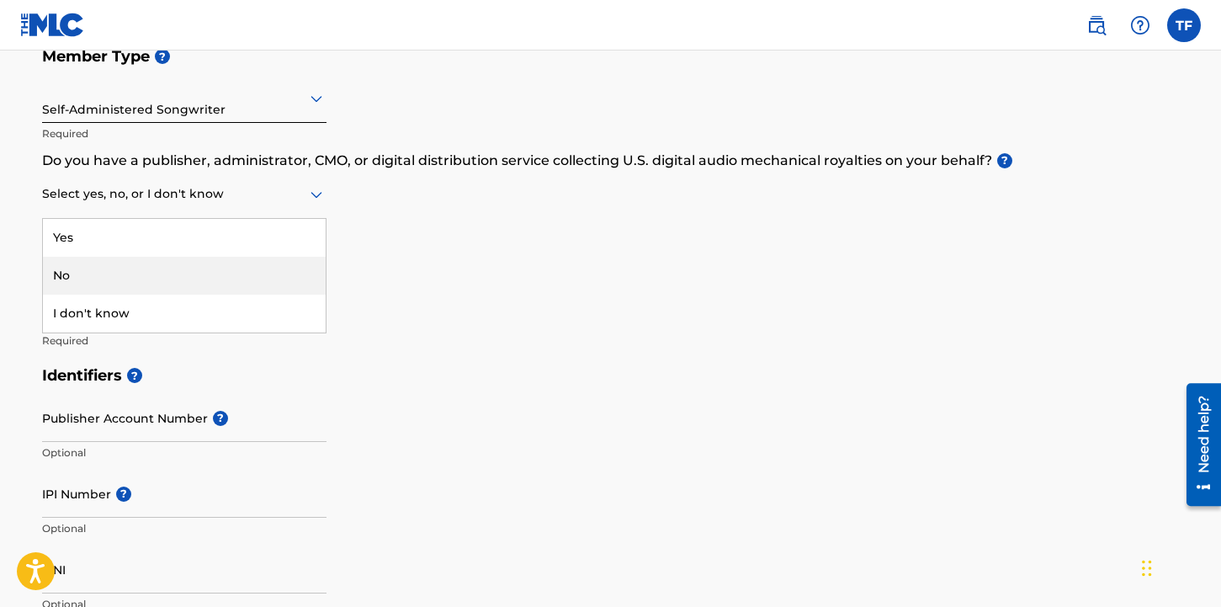
click at [203, 248] on div "Yes" at bounding box center [184, 238] width 283 height 38
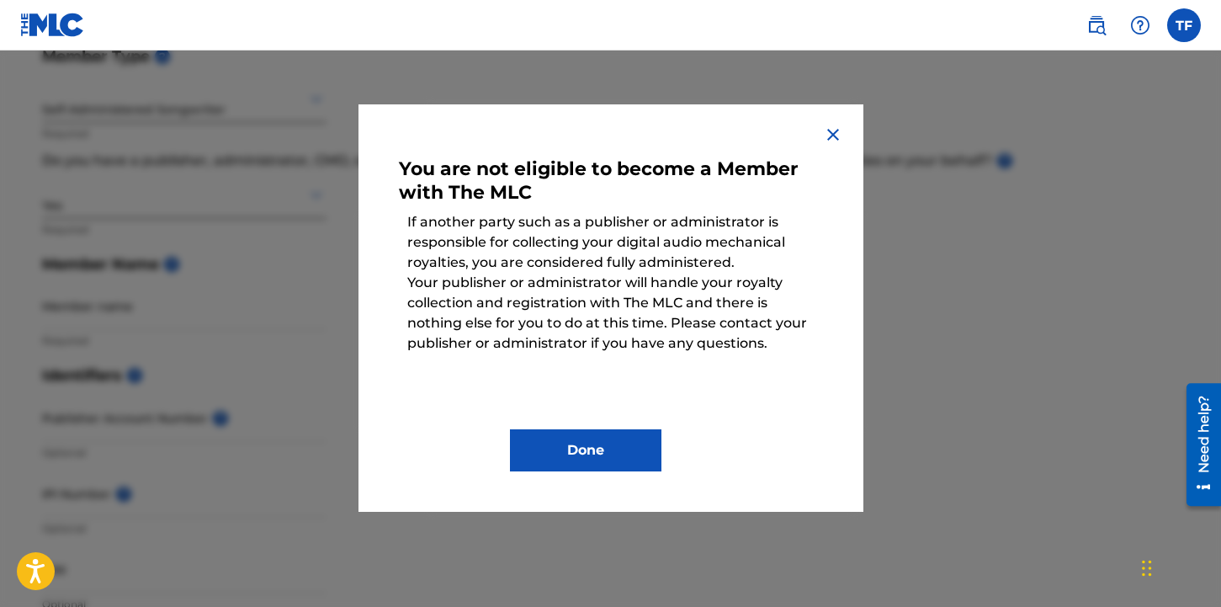
click at [833, 131] on img at bounding box center [833, 135] width 20 height 20
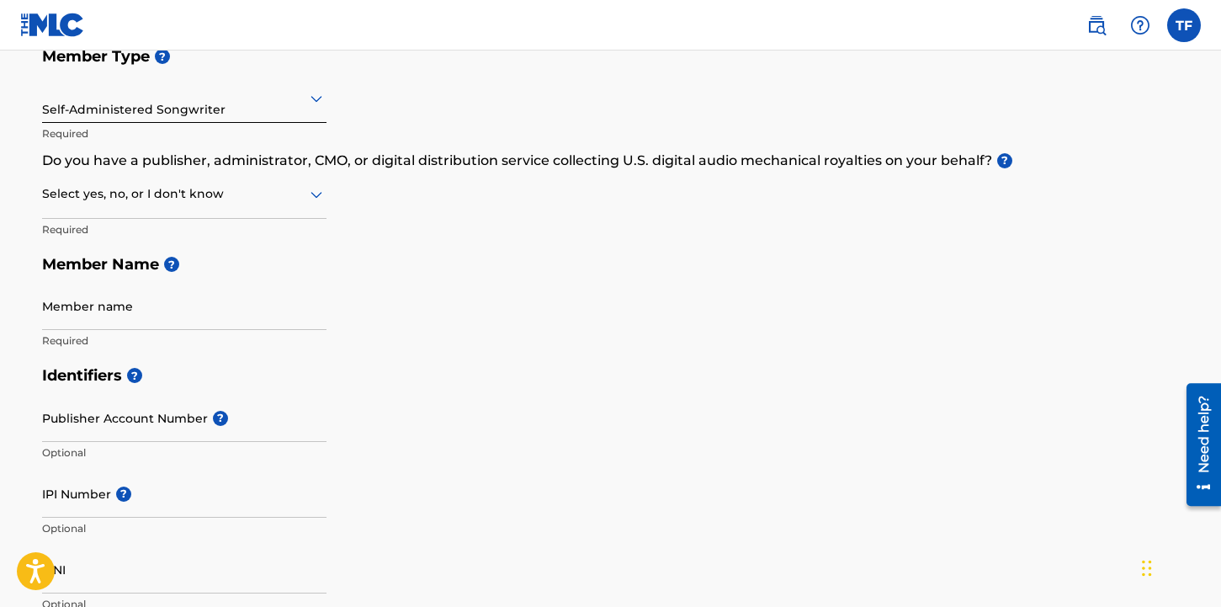
click at [190, 199] on div at bounding box center [184, 193] width 284 height 21
click at [155, 280] on div "No" at bounding box center [184, 276] width 283 height 38
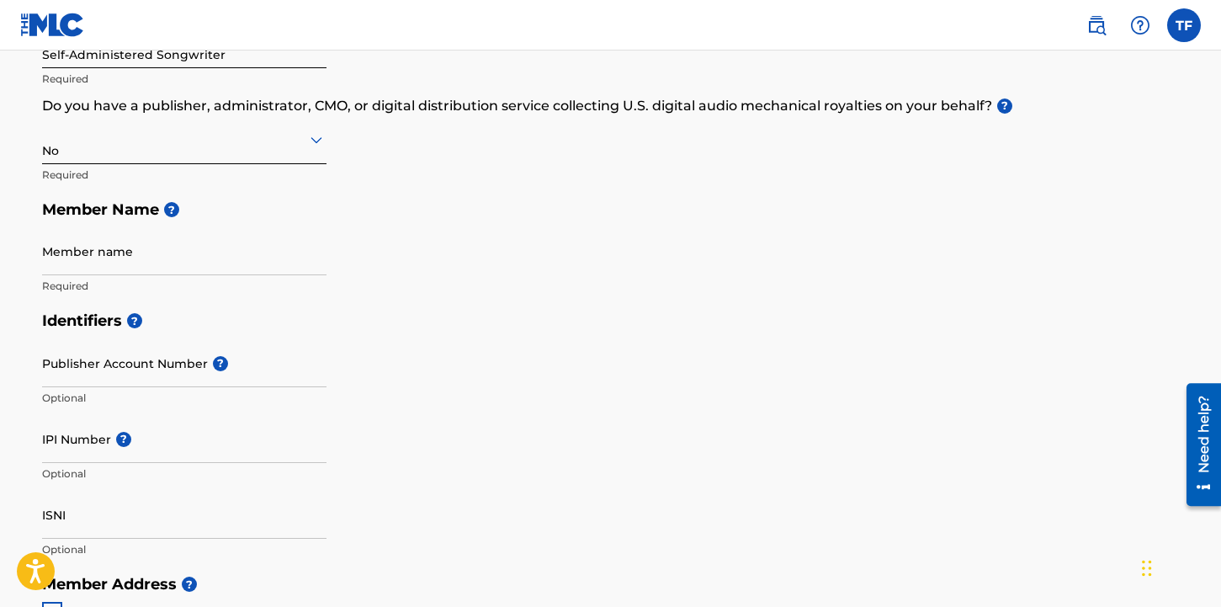
scroll to position [303, 0]
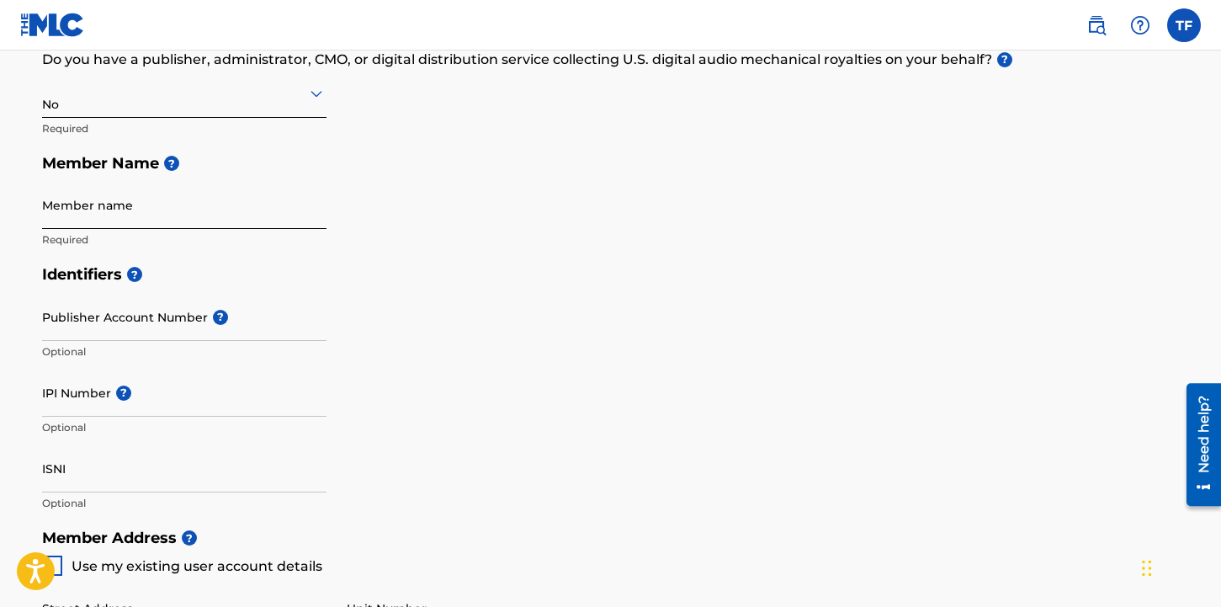
click at [151, 215] on input "Member name" at bounding box center [184, 205] width 284 height 48
type input "[PERSON_NAME]"
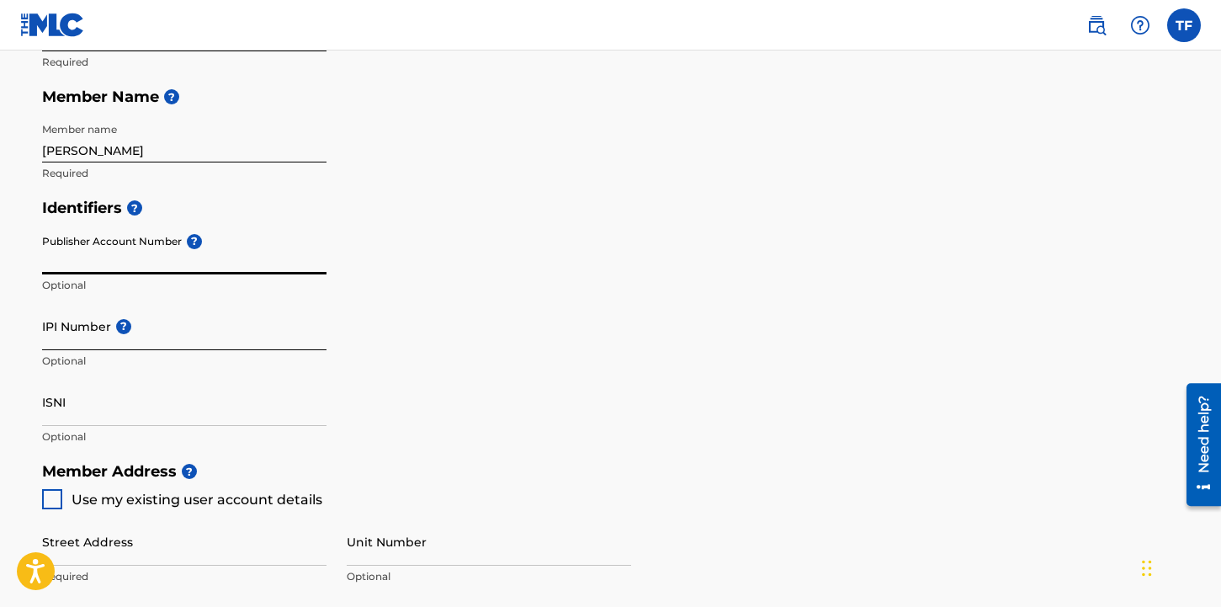
scroll to position [404, 0]
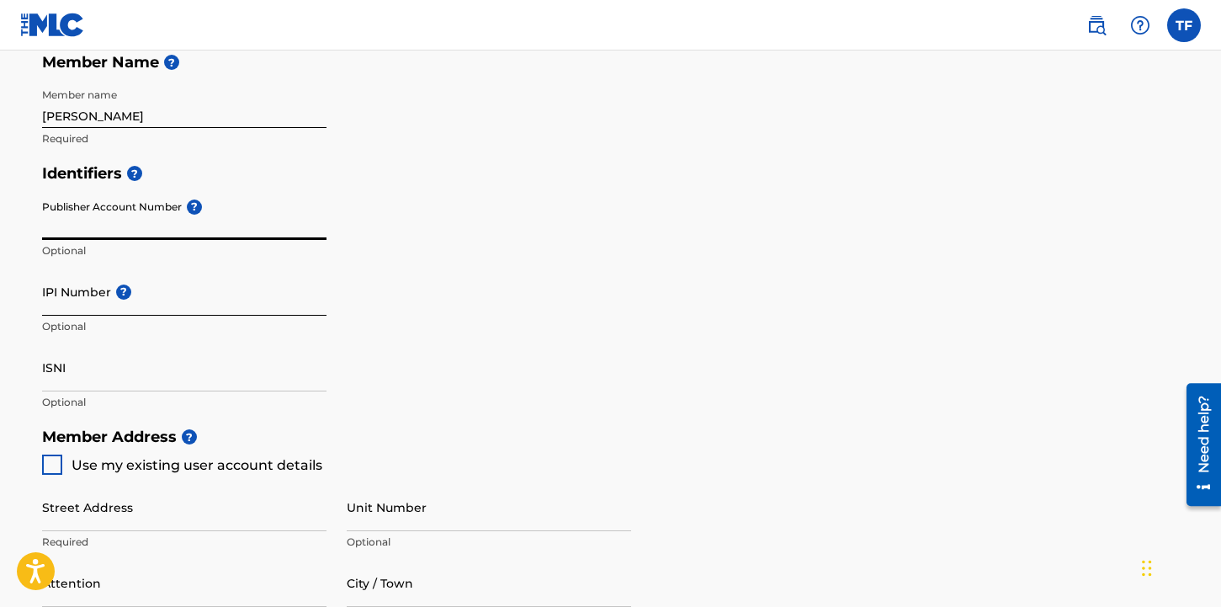
click at [167, 300] on input "IPI Number ?" at bounding box center [184, 292] width 284 height 48
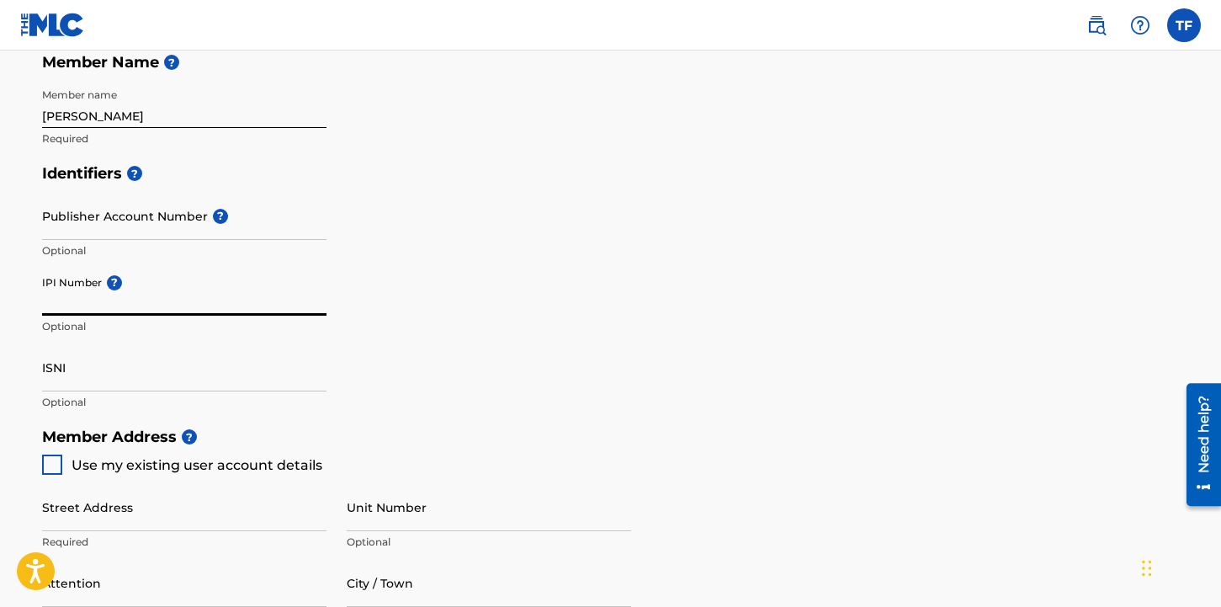
paste input "551222968"
type input "551222968"
click at [517, 294] on div "Identifiers ? Publisher Account Number ? Optional IPI Number ? 551222968 Invali…" at bounding box center [611, 287] width 1138 height 263
drag, startPoint x: 111, startPoint y: 304, endPoint x: 1, endPoint y: 292, distance: 110.9
click at [1, 292] on main "Create a Member If you are a self-administered songwriter without a publisher t…" at bounding box center [610, 402] width 1221 height 1511
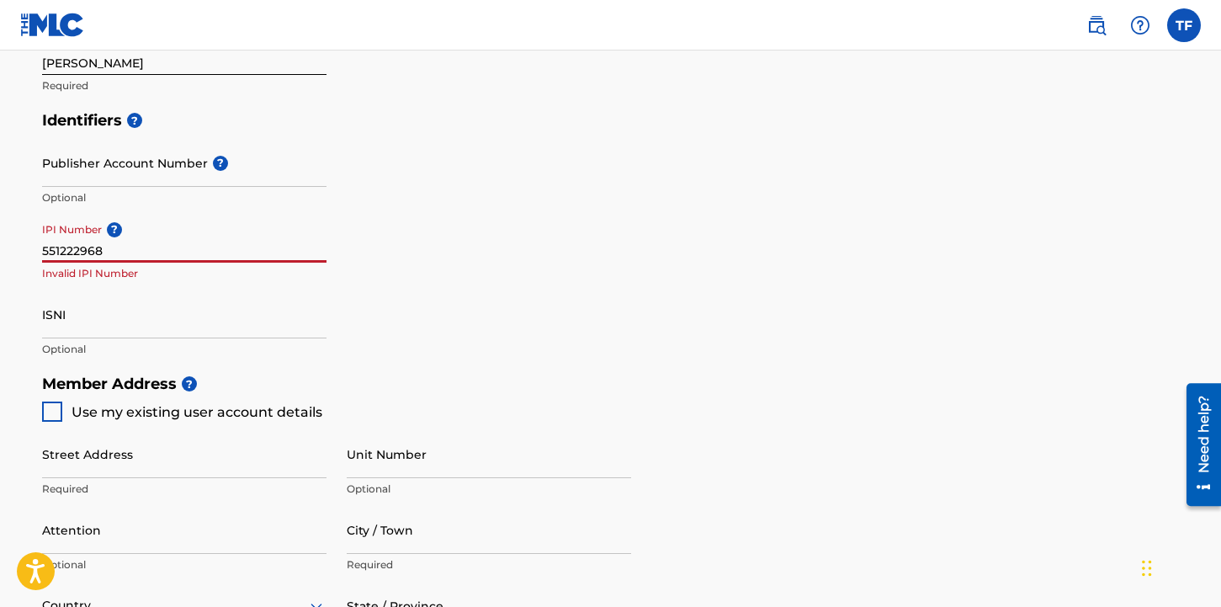
scroll to position [430, 0]
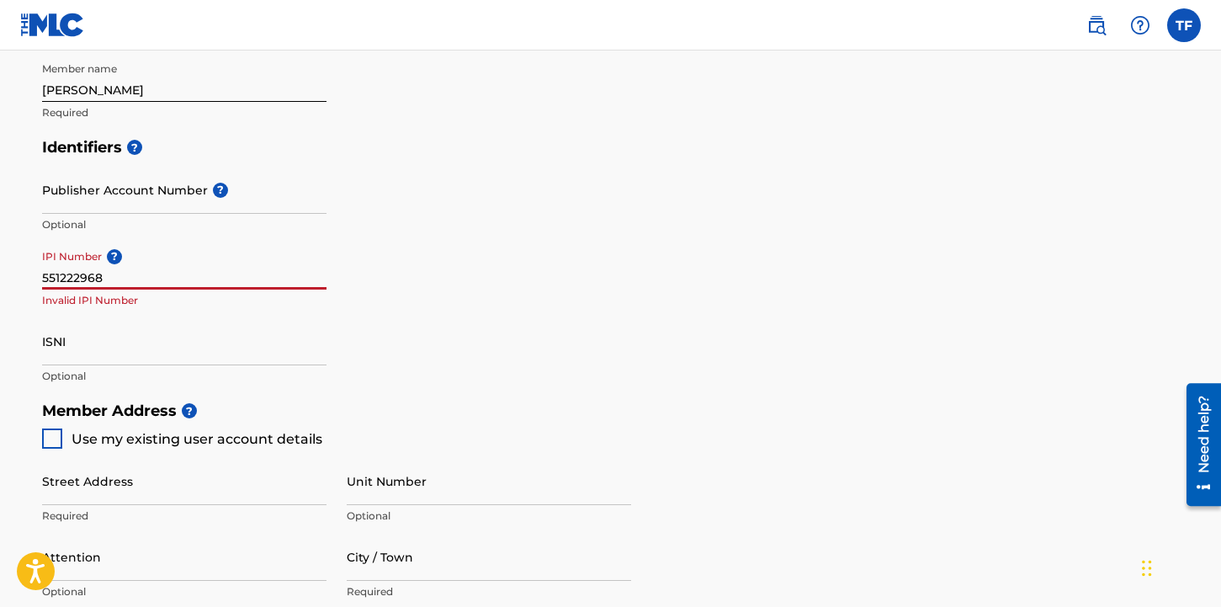
click at [138, 276] on input "551222968" at bounding box center [184, 266] width 284 height 48
drag, startPoint x: 68, startPoint y: 272, endPoint x: 13, endPoint y: 268, distance: 55.6
click at [14, 268] on main "Create a Member If you are a self-administered songwriter without a publisher t…" at bounding box center [610, 375] width 1221 height 1511
drag, startPoint x: 648, startPoint y: 303, endPoint x: 635, endPoint y: 327, distance: 27.5
click at [648, 303] on div "Identifiers ? Publisher Account Number ? Optional IPI Number ? Optional ISNI Op…" at bounding box center [611, 261] width 1138 height 263
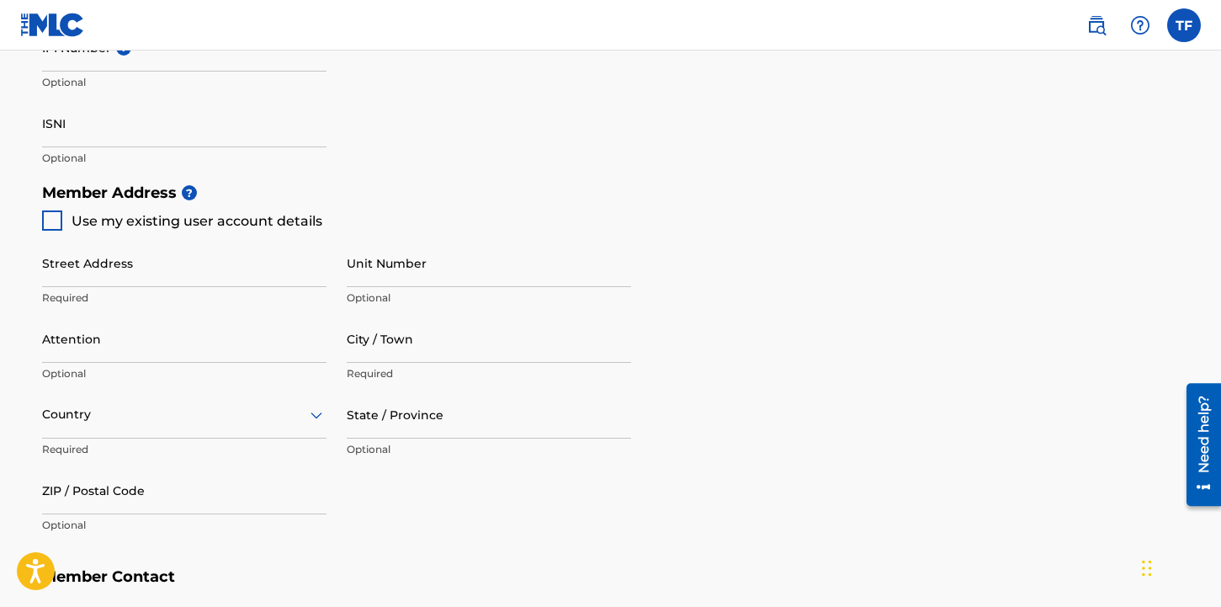
scroll to position [794, 0]
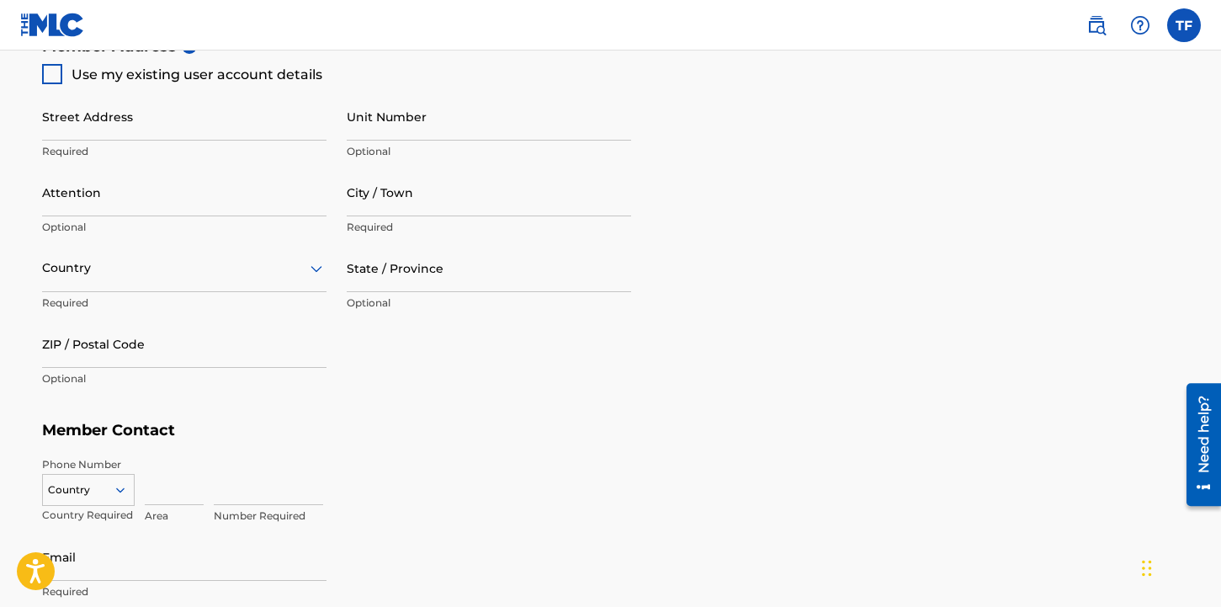
click at [49, 77] on div at bounding box center [52, 74] width 20 height 20
type input "[STREET_ADDRESS]"
type input "[GEOGRAPHIC_DATA]"
type input "33606"
type input "804"
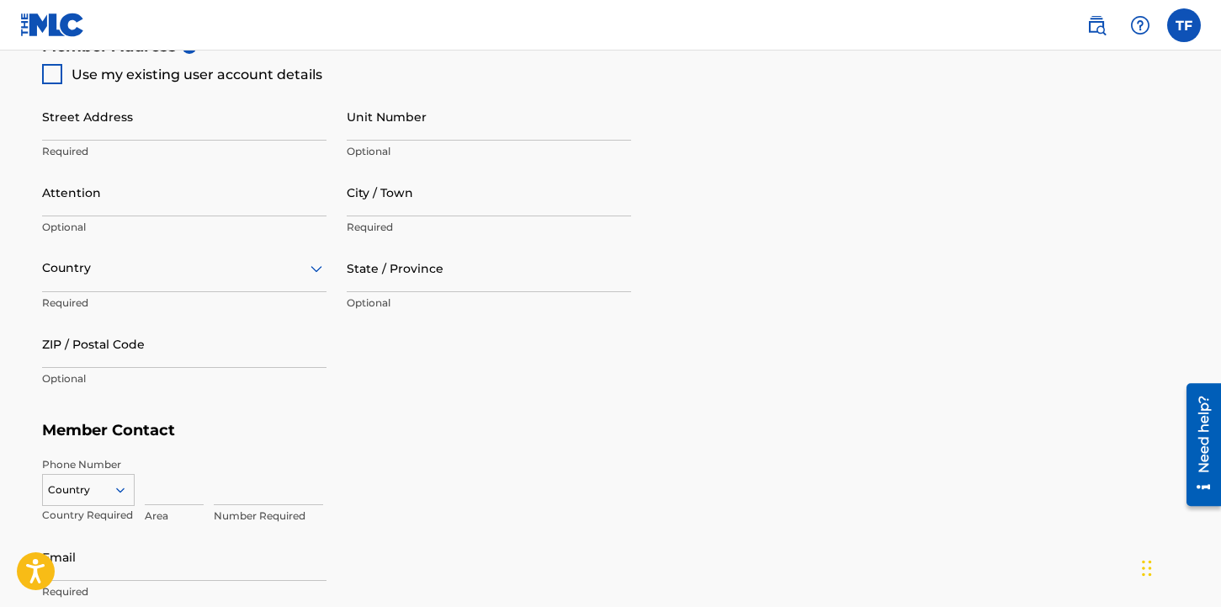
type input "5148380"
type input "[EMAIL_ADDRESS][DOMAIN_NAME]"
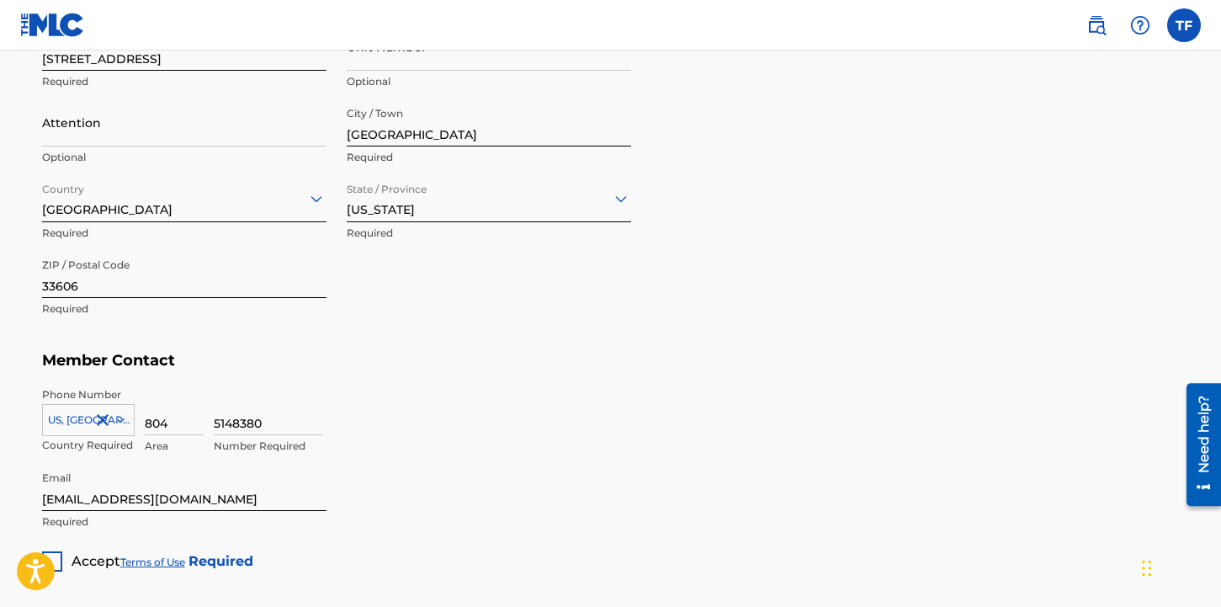
scroll to position [996, 0]
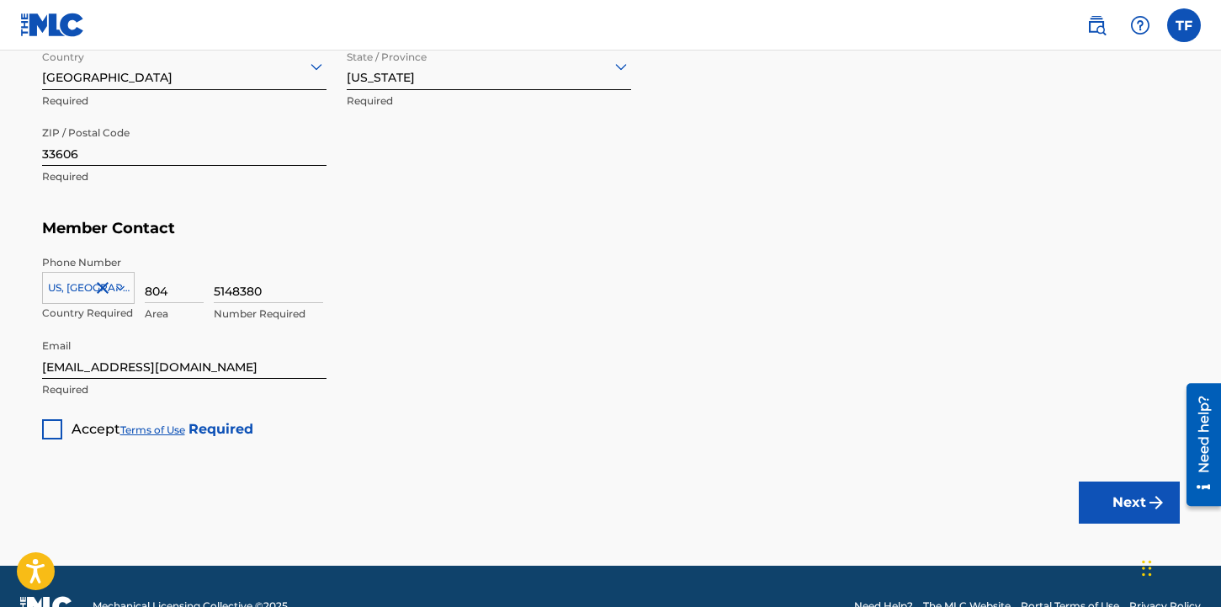
click at [49, 425] on div at bounding box center [52, 429] width 20 height 20
click at [1108, 507] on button "Next" at bounding box center [1129, 502] width 101 height 42
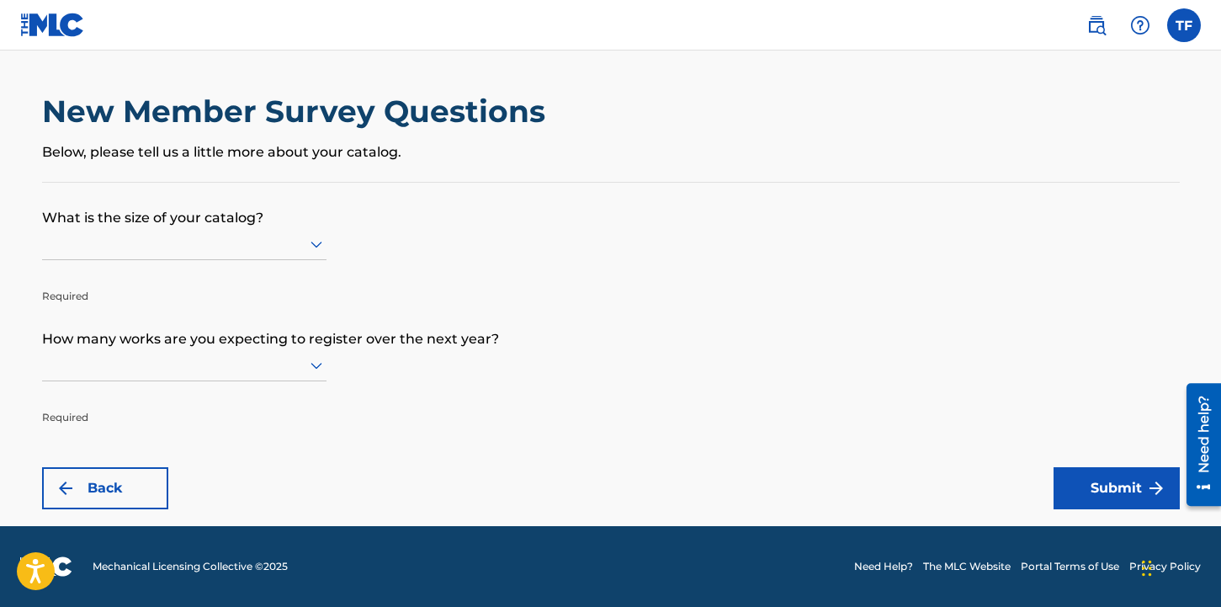
click at [181, 252] on div at bounding box center [184, 243] width 284 height 21
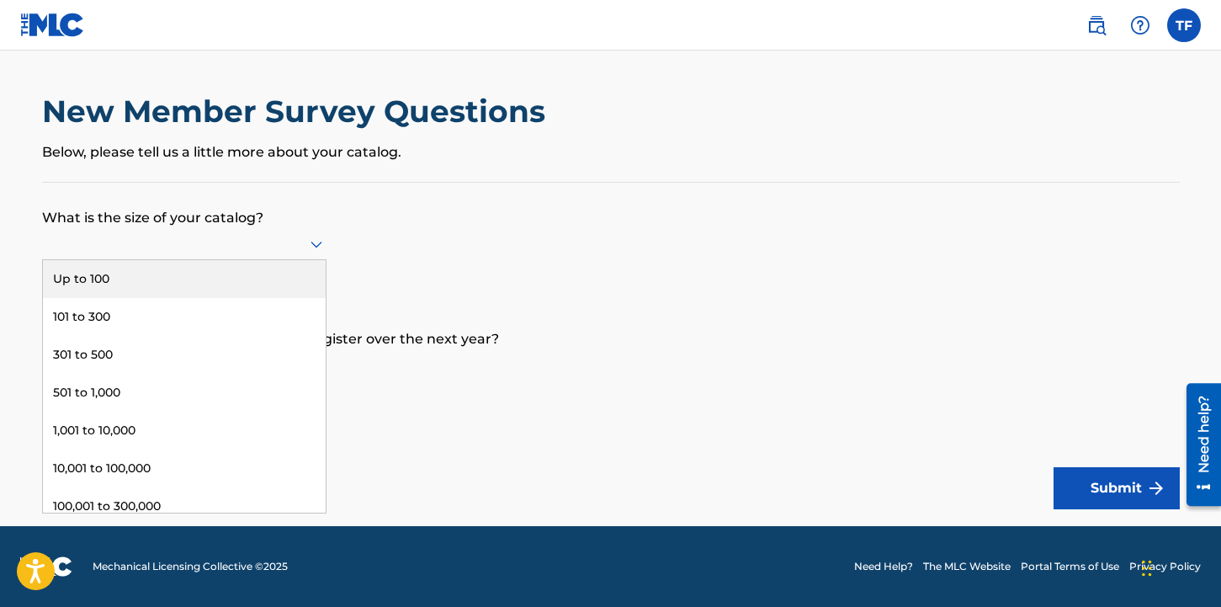
click at [173, 277] on div "Up to 100" at bounding box center [184, 279] width 283 height 38
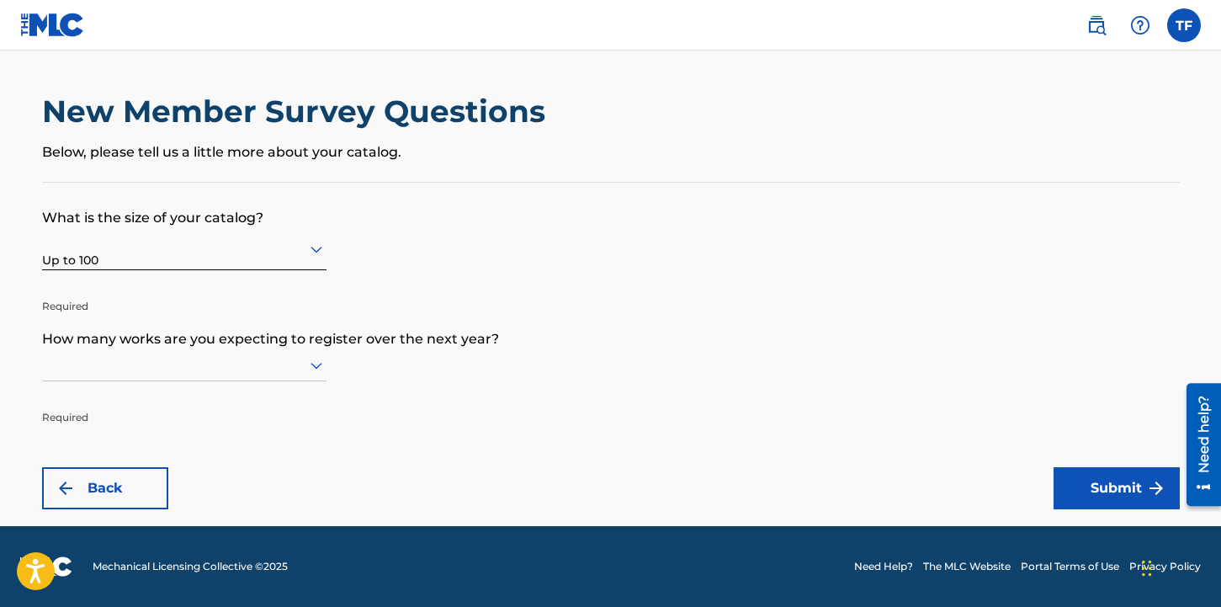
click at [262, 363] on div at bounding box center [184, 364] width 284 height 21
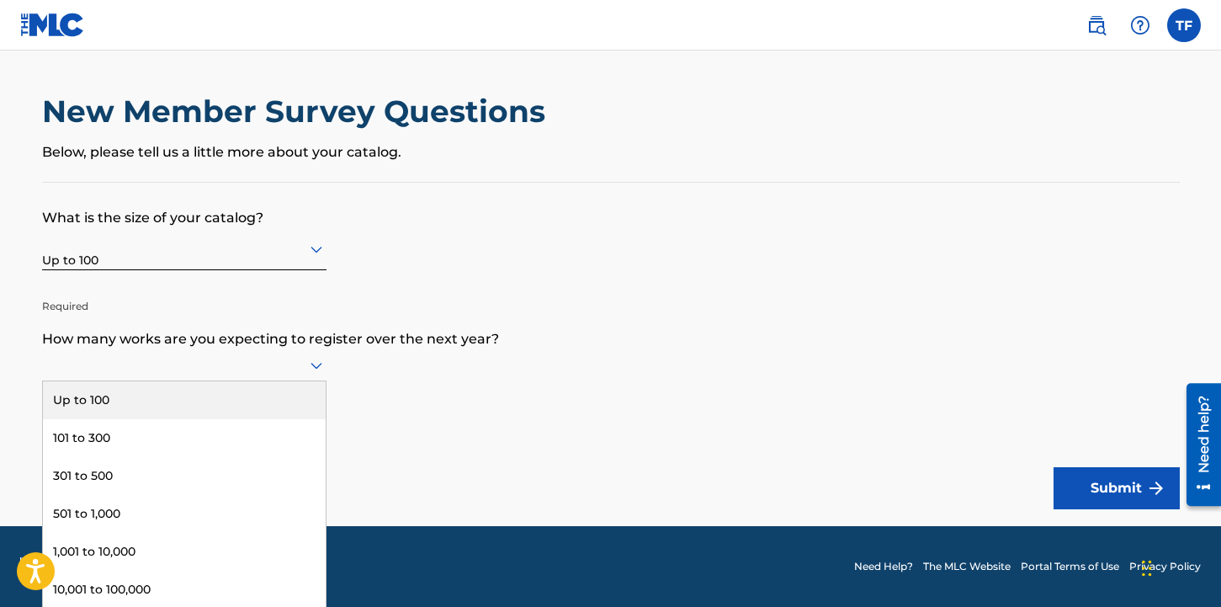
scroll to position [1, 0]
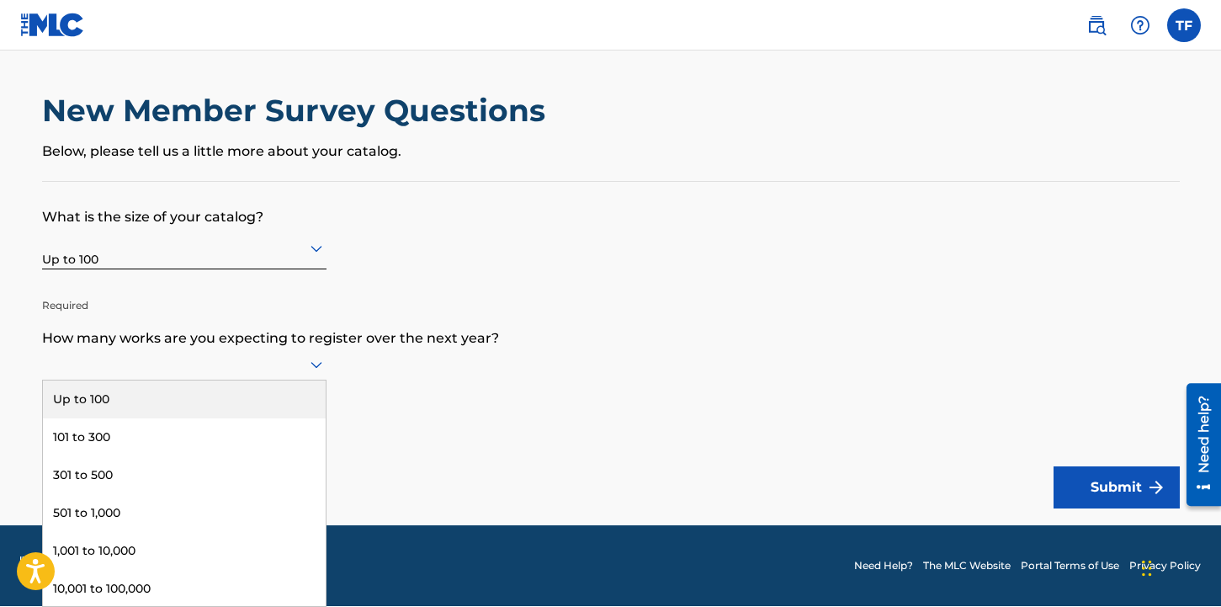
click at [218, 404] on div "Up to 100" at bounding box center [184, 399] width 283 height 38
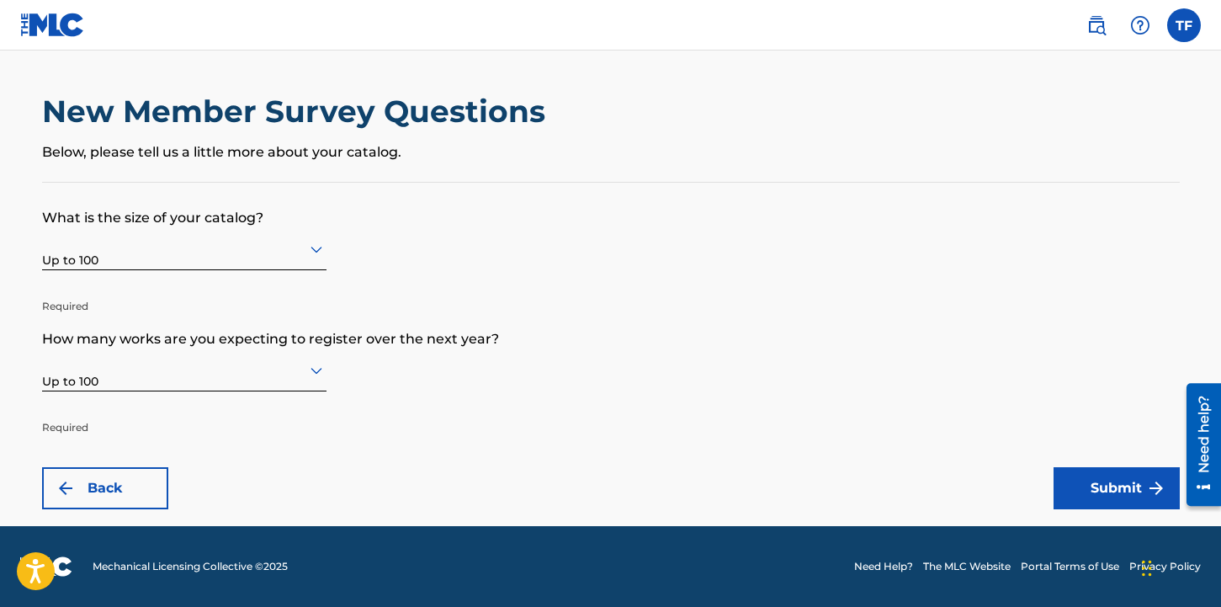
scroll to position [0, 0]
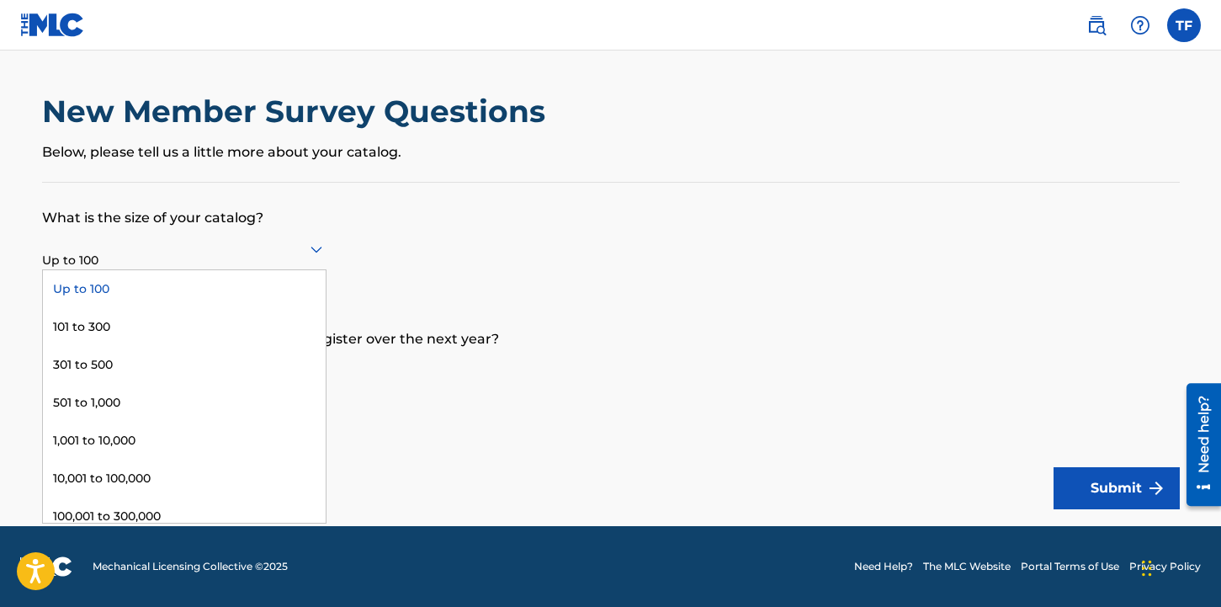
click at [257, 254] on div at bounding box center [184, 248] width 284 height 21
click at [198, 287] on div "Up to 100" at bounding box center [184, 289] width 283 height 38
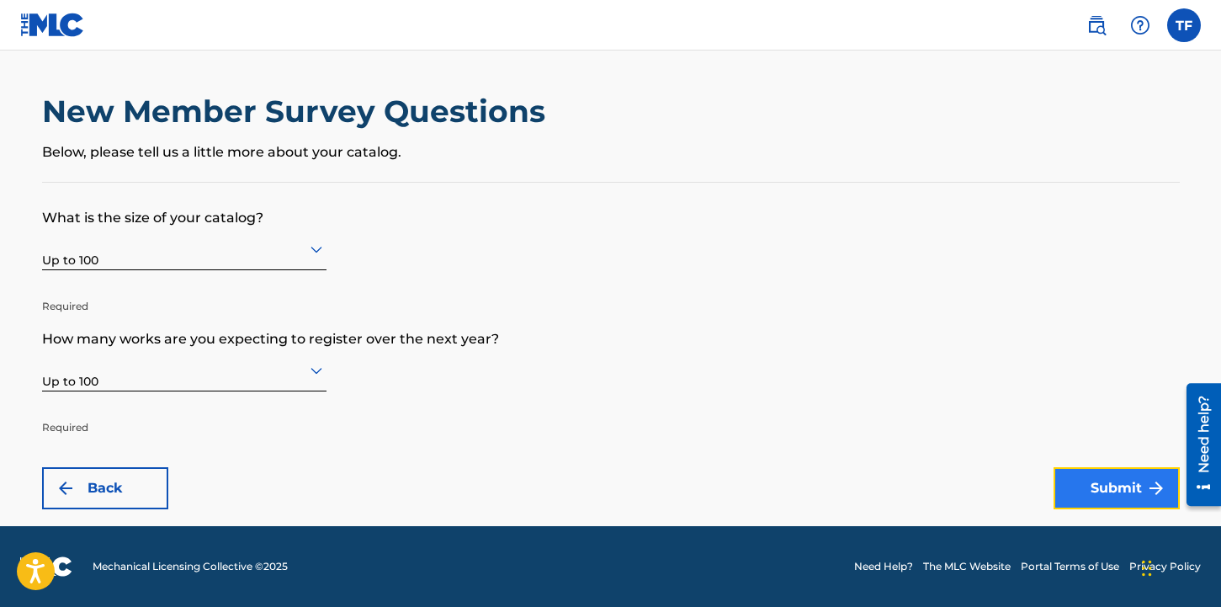
click at [1117, 491] on button "Submit" at bounding box center [1117, 488] width 126 height 42
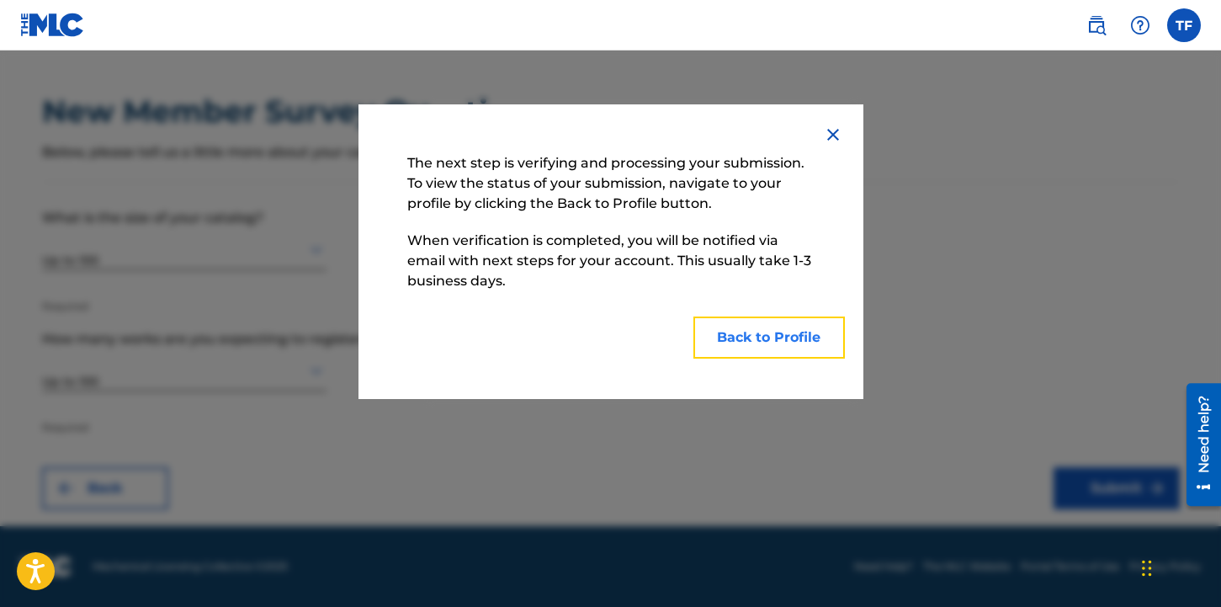
click at [788, 348] on button "Back to Profile" at bounding box center [768, 337] width 151 height 42
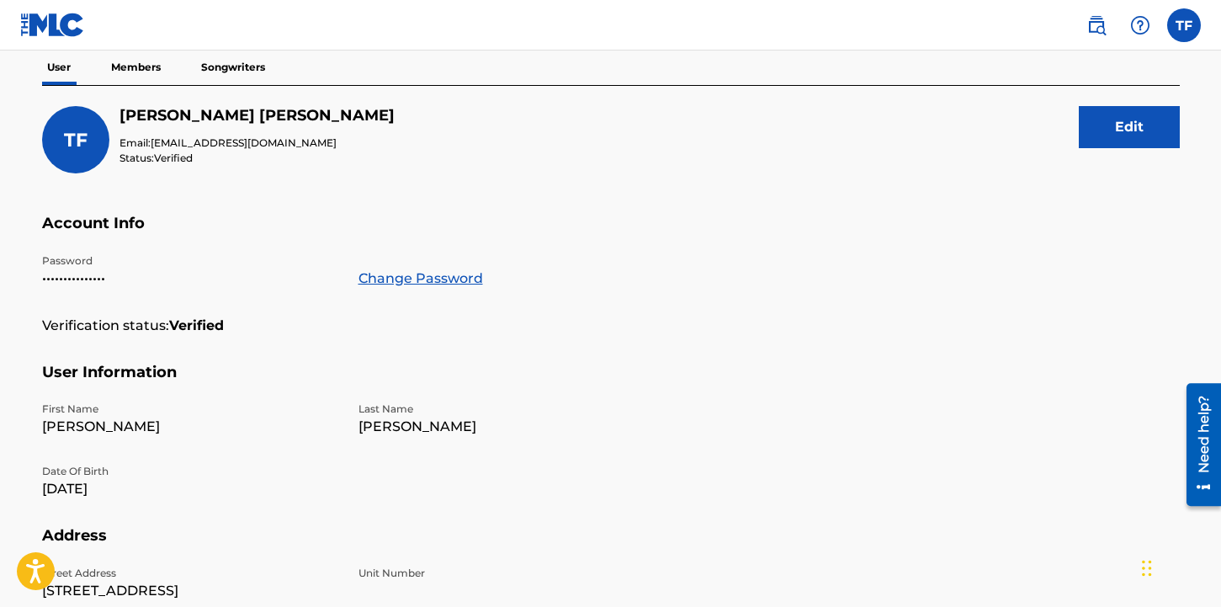
scroll to position [202, 0]
